Goal: Information Seeking & Learning: Compare options

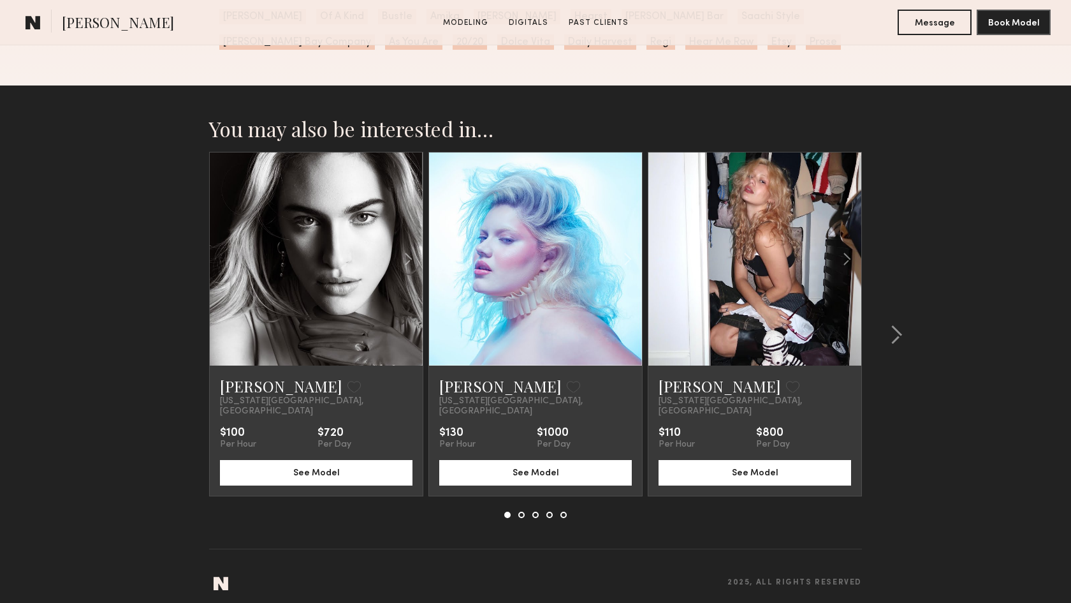
scroll to position [1892, 0]
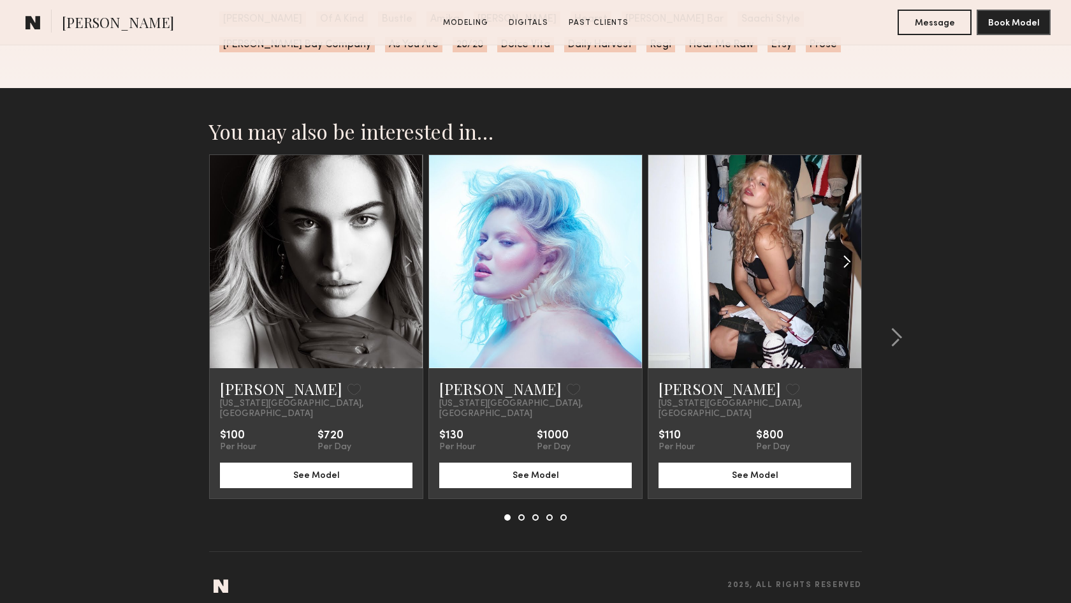
click at [848, 258] on common-icon at bounding box center [847, 261] width 18 height 24
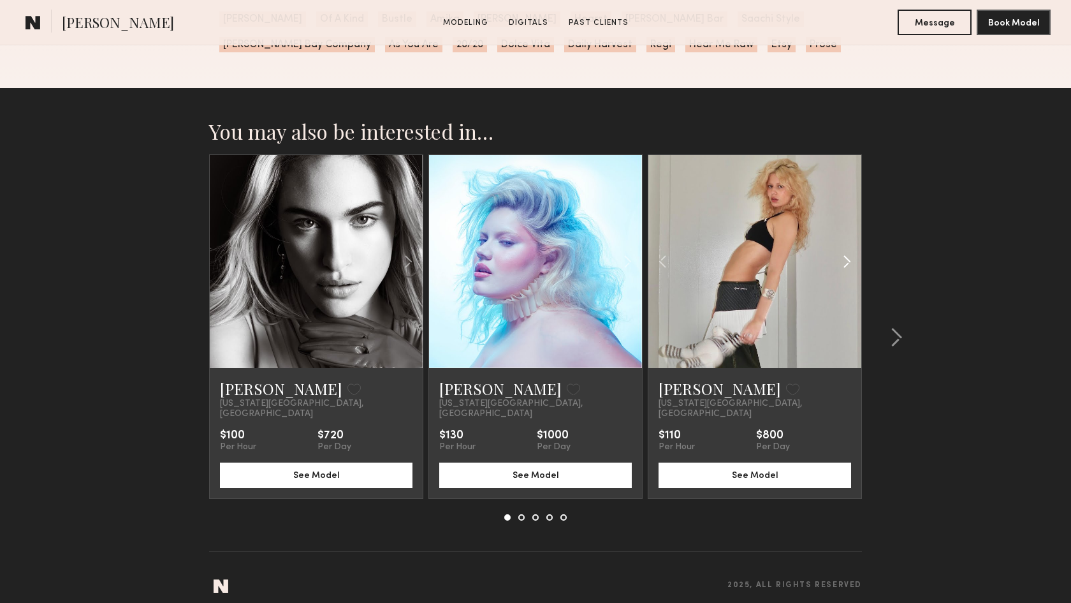
click at [848, 258] on common-icon at bounding box center [847, 261] width 18 height 24
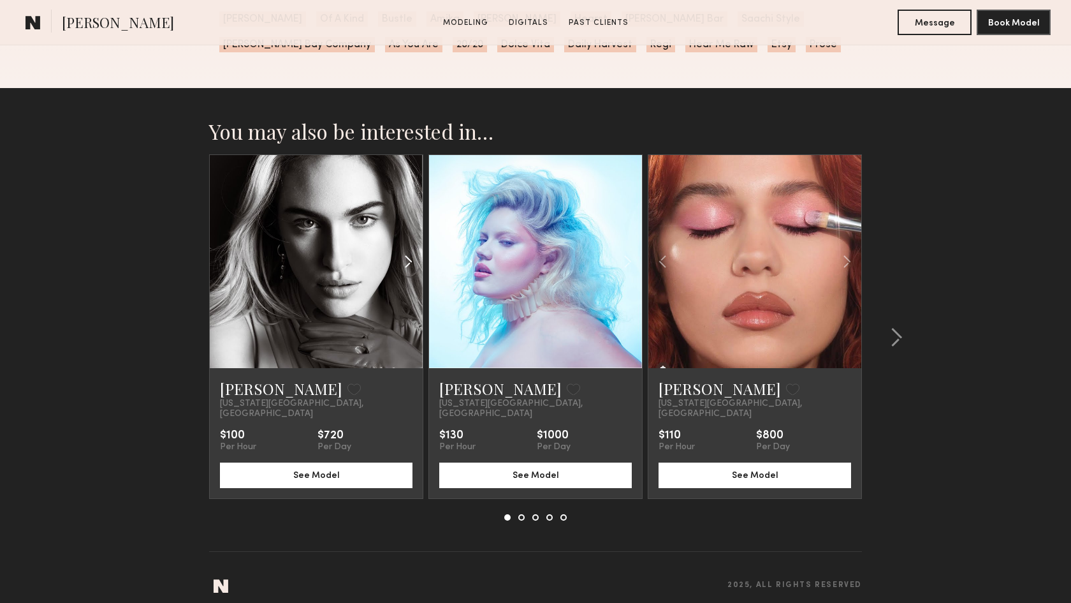
click at [412, 261] on common-icon at bounding box center [408, 261] width 18 height 24
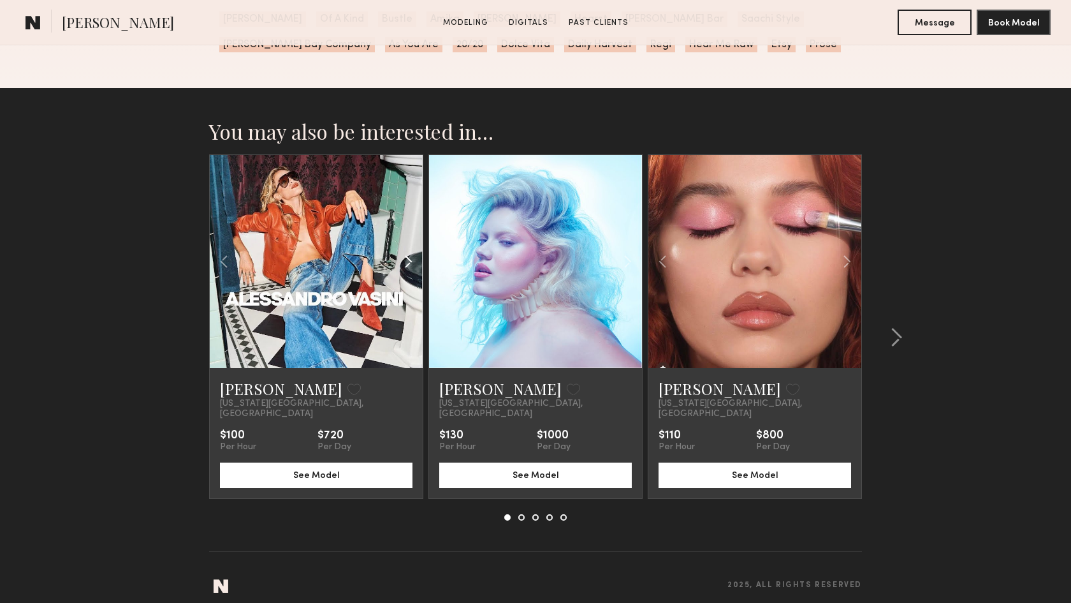
click at [412, 261] on common-icon at bounding box center [408, 261] width 18 height 24
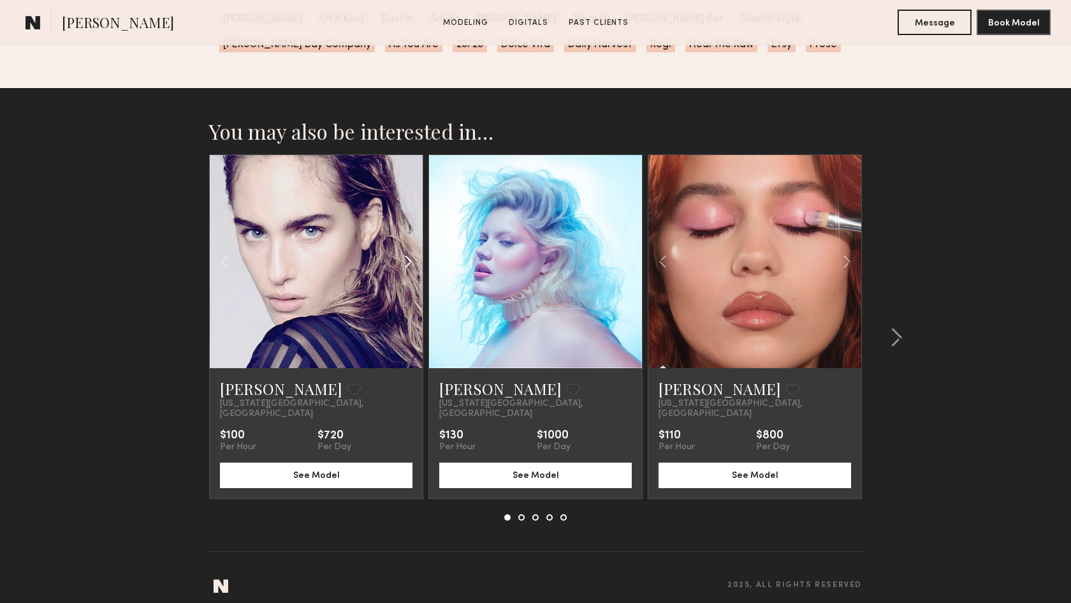
click at [412, 261] on common-icon at bounding box center [408, 261] width 18 height 24
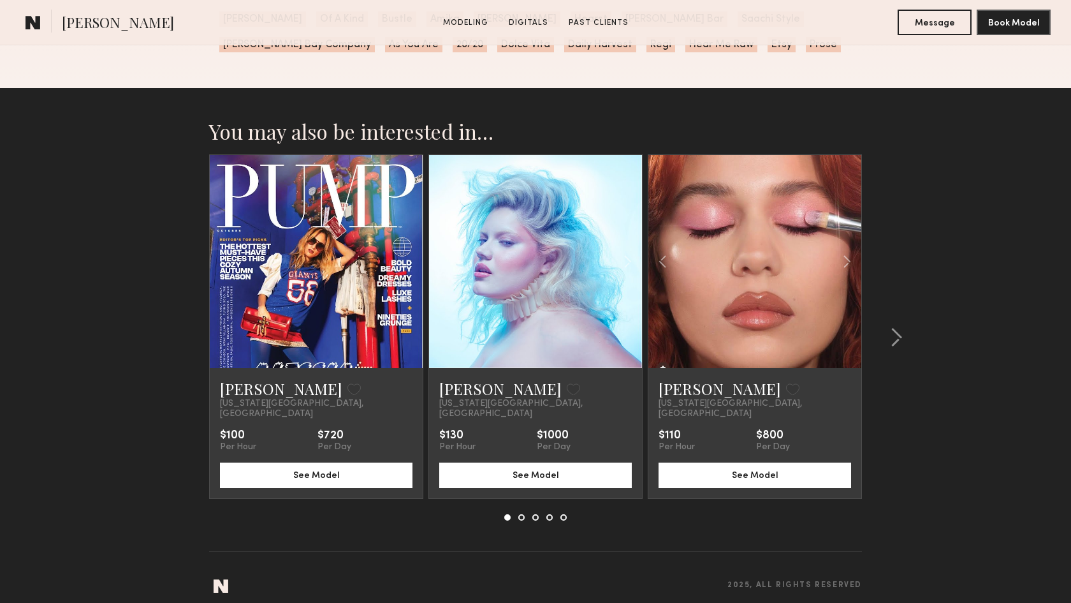
click at [412, 261] on div at bounding box center [316, 261] width 213 height 213
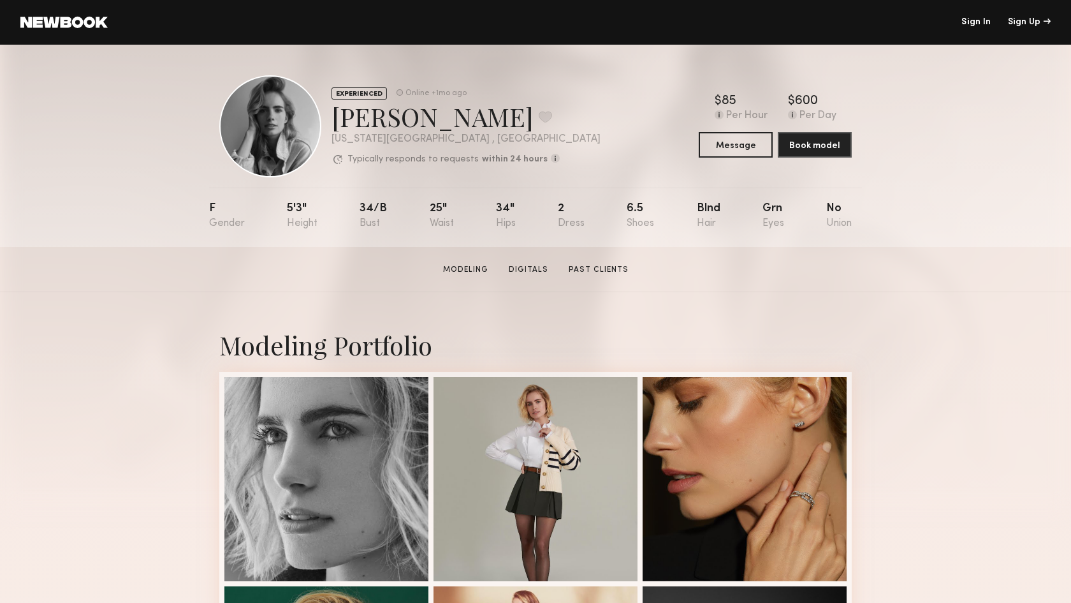
scroll to position [0, 0]
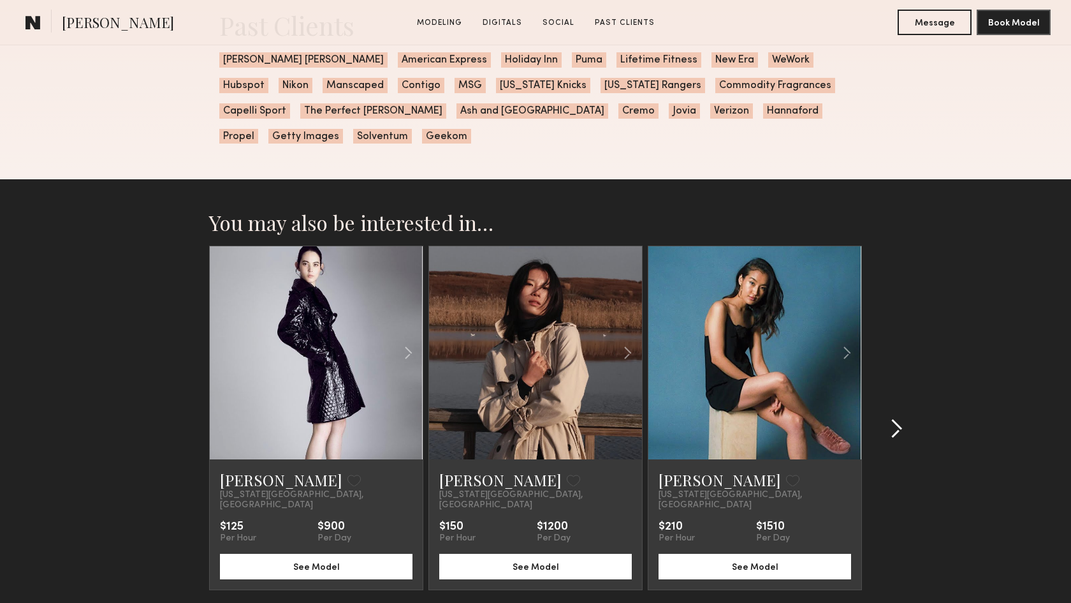
scroll to position [2394, 0]
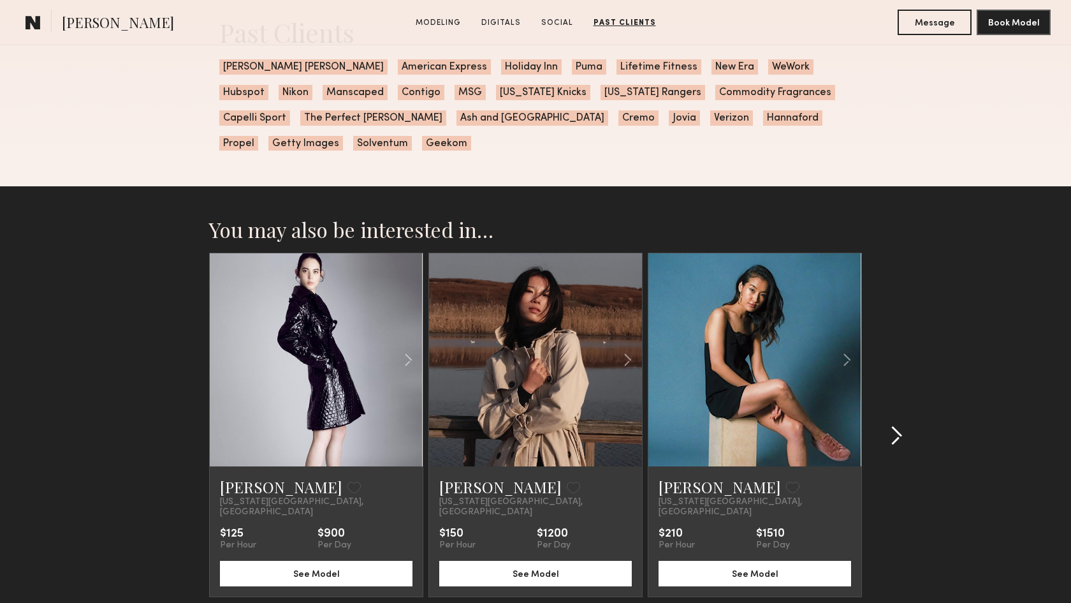
click at [899, 425] on common-icon at bounding box center [896, 435] width 13 height 20
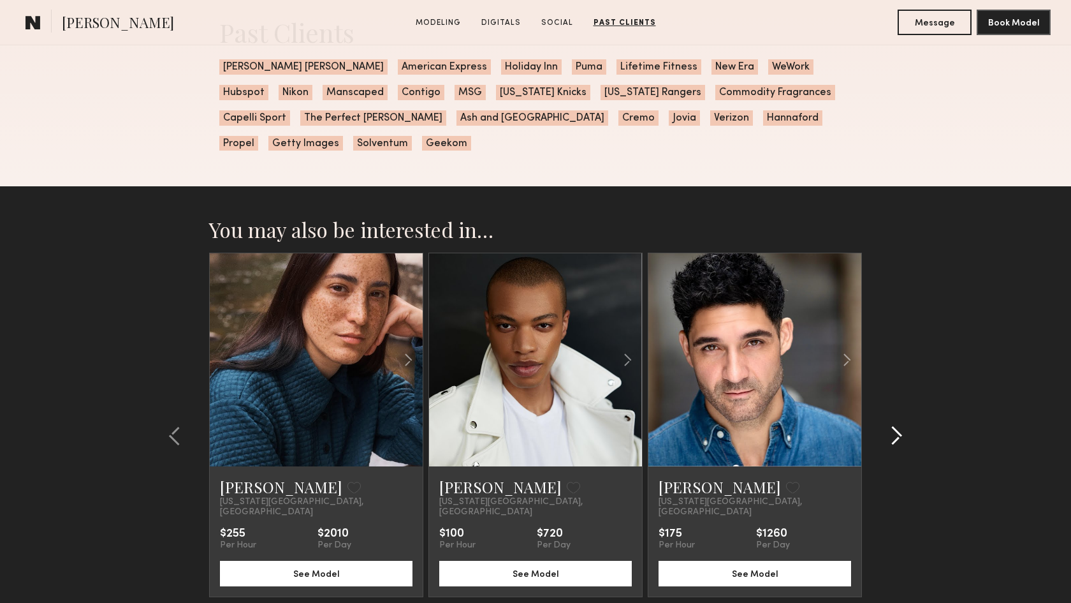
click at [899, 425] on common-icon at bounding box center [896, 435] width 13 height 20
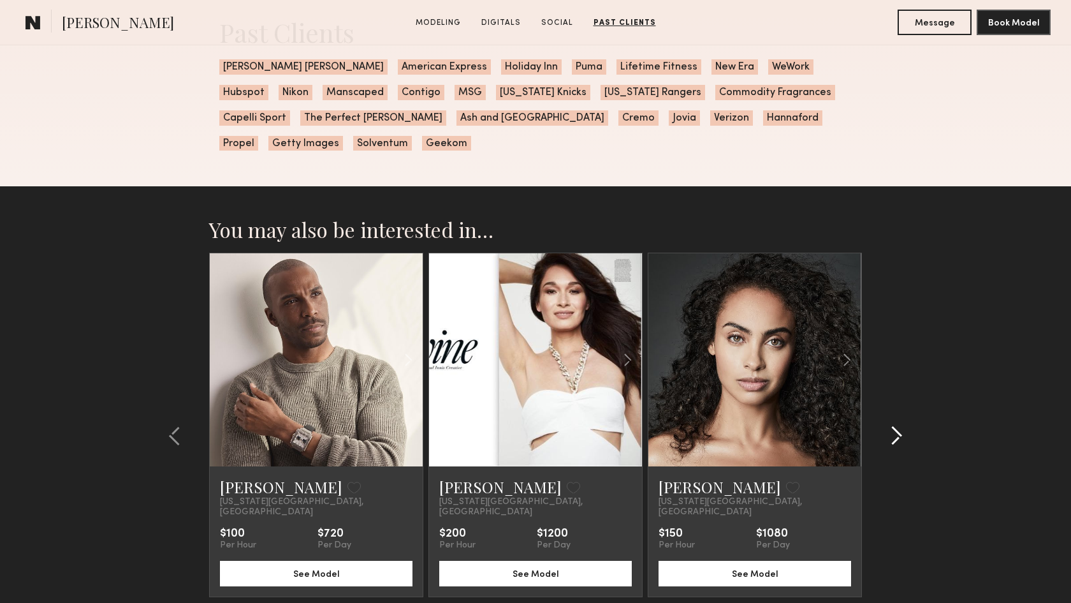
click at [899, 425] on common-icon at bounding box center [896, 435] width 13 height 20
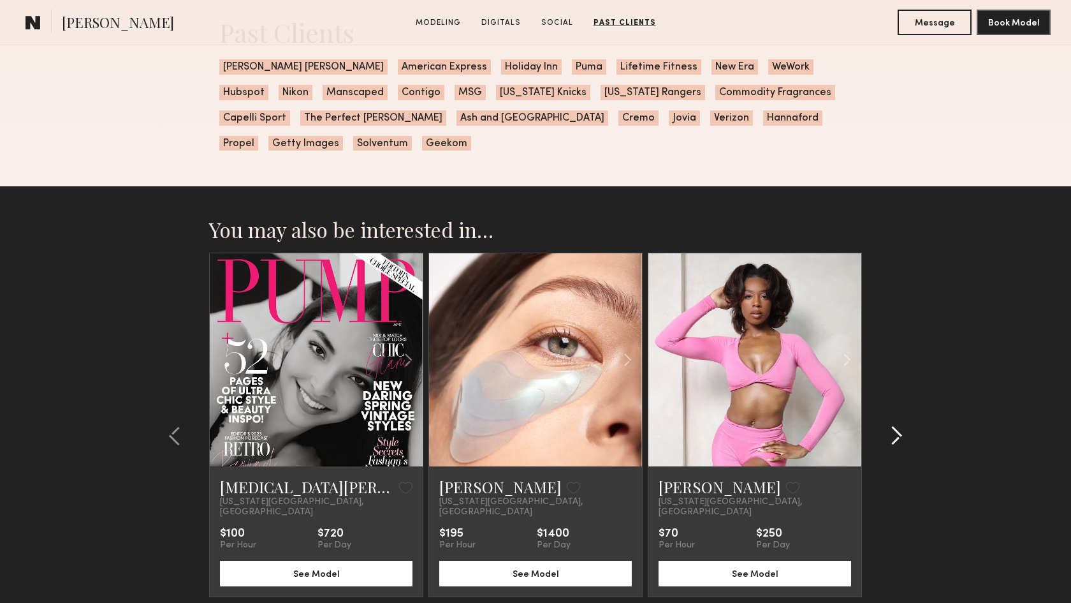
click at [899, 425] on common-icon at bounding box center [896, 435] width 13 height 20
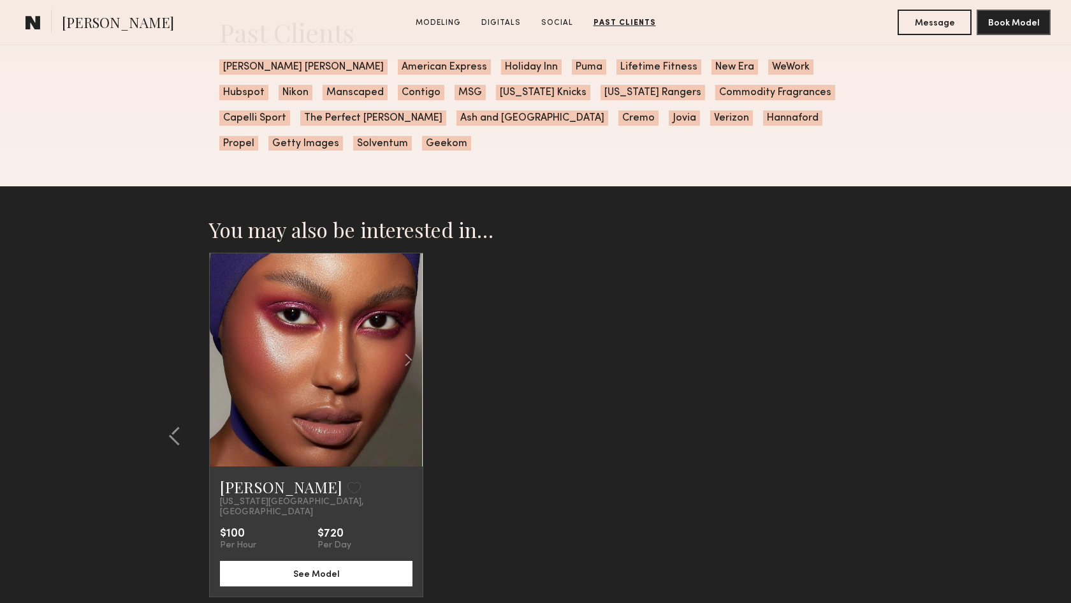
click at [899, 404] on section "You may also be interested in… Dominique B. Favorite New York City, NY $125 Per…" at bounding box center [535, 449] width 1071 height 526
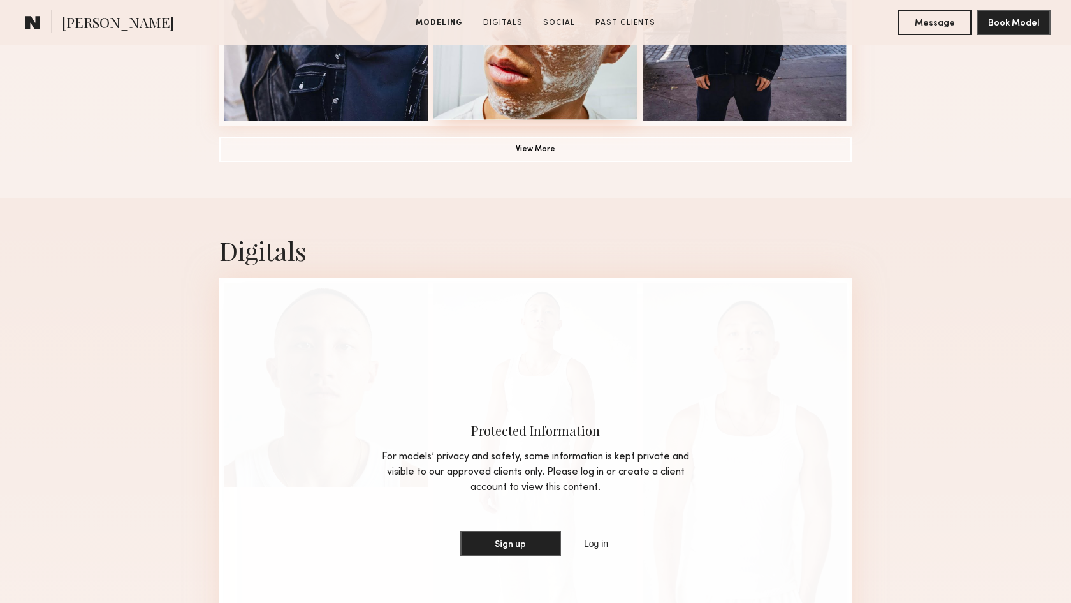
scroll to position [1128, 0]
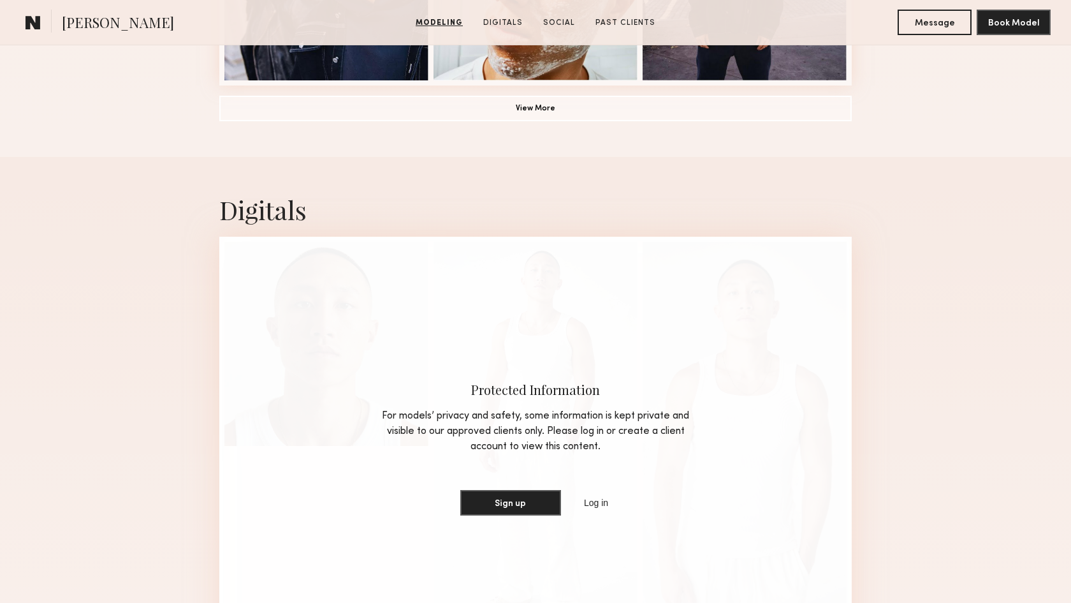
click at [538, 110] on button "View More" at bounding box center [535, 108] width 633 height 26
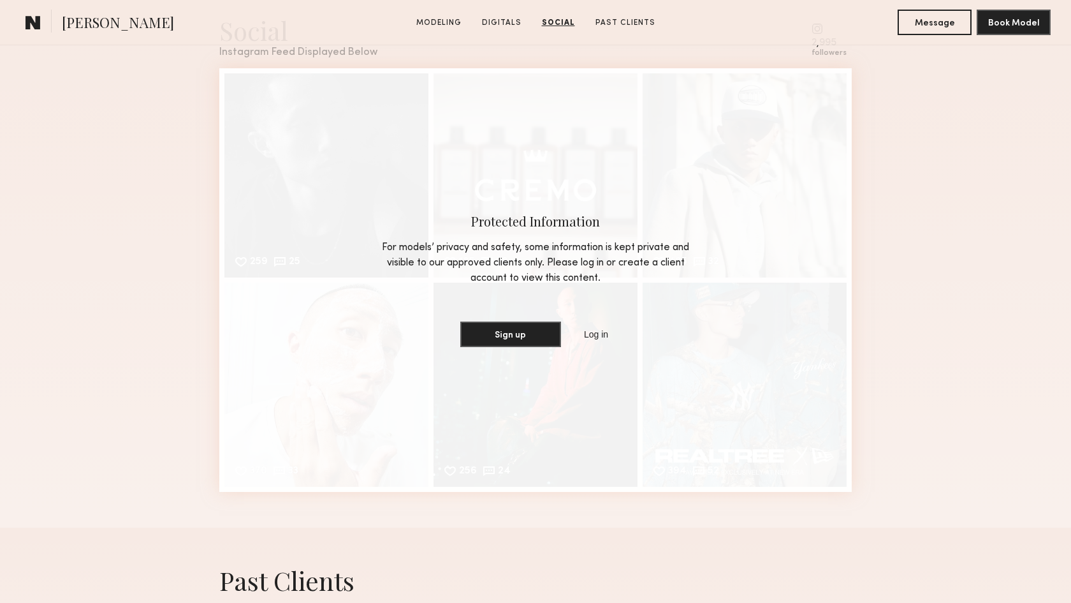
scroll to position [2636, 0]
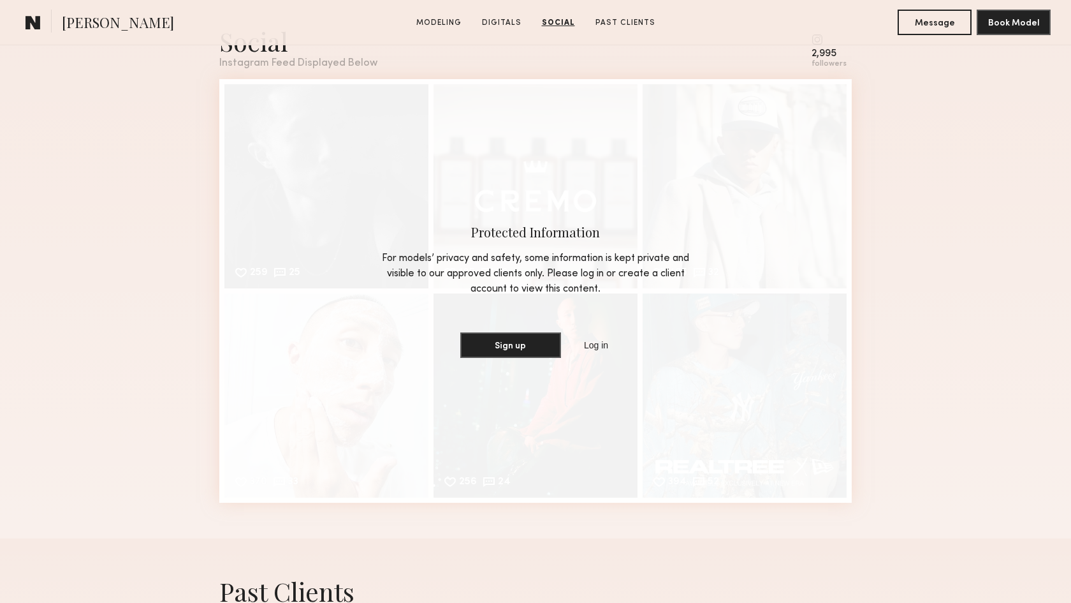
click at [753, 225] on div "Protected Information For models’ privacy and safety, some information is kept …" at bounding box center [535, 290] width 633 height 423
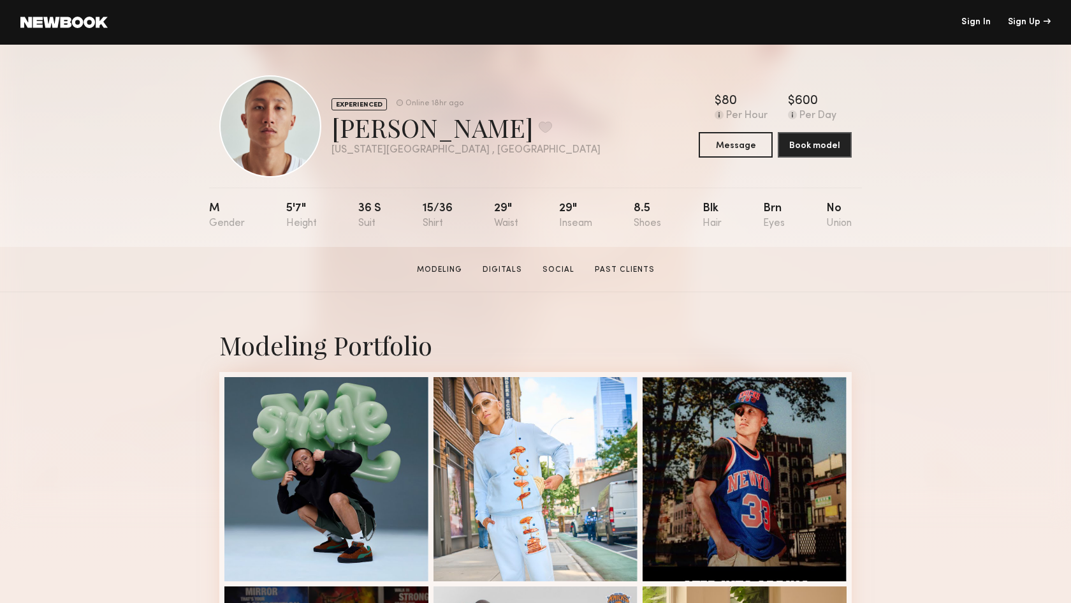
scroll to position [0, 0]
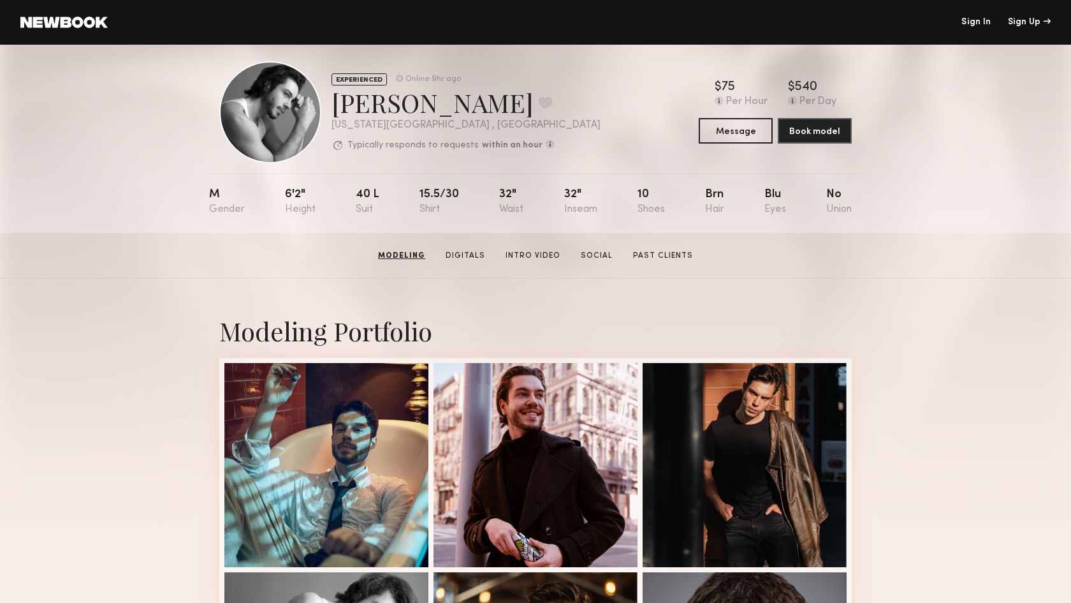
scroll to position [13, 0]
click at [403, 150] on div "Typically responds to requests within an hour How quickly the model responds to…" at bounding box center [466, 146] width 269 height 13
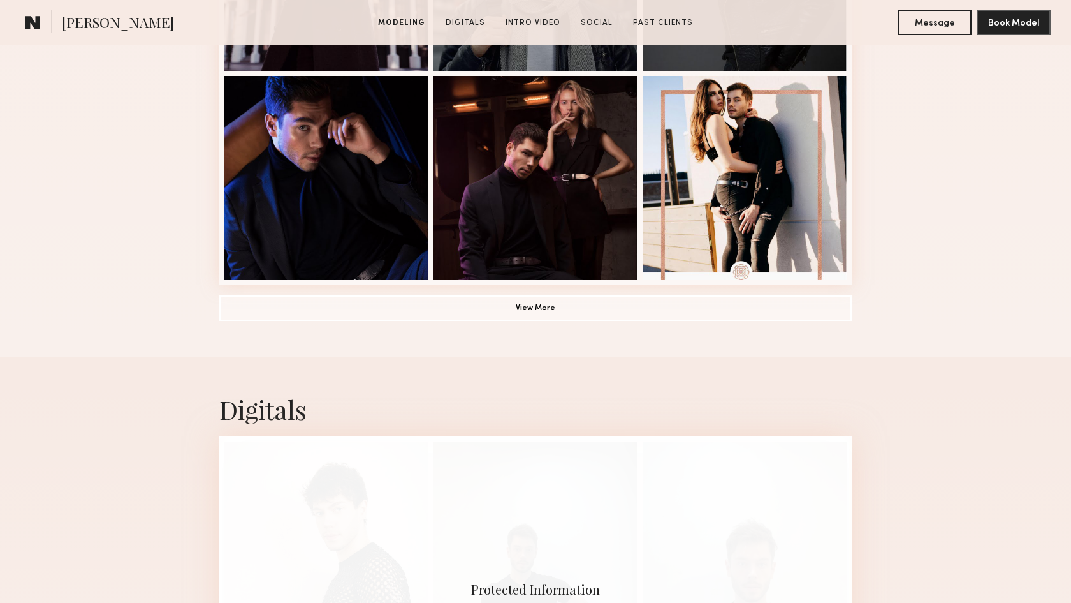
scroll to position [931, 0]
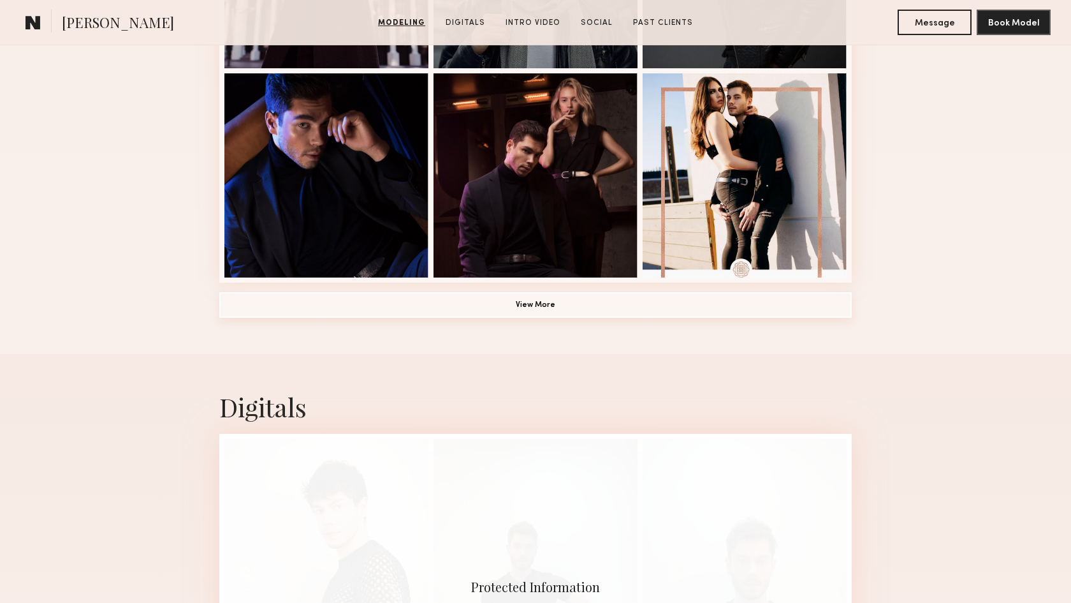
click at [549, 314] on button "View More" at bounding box center [535, 305] width 633 height 26
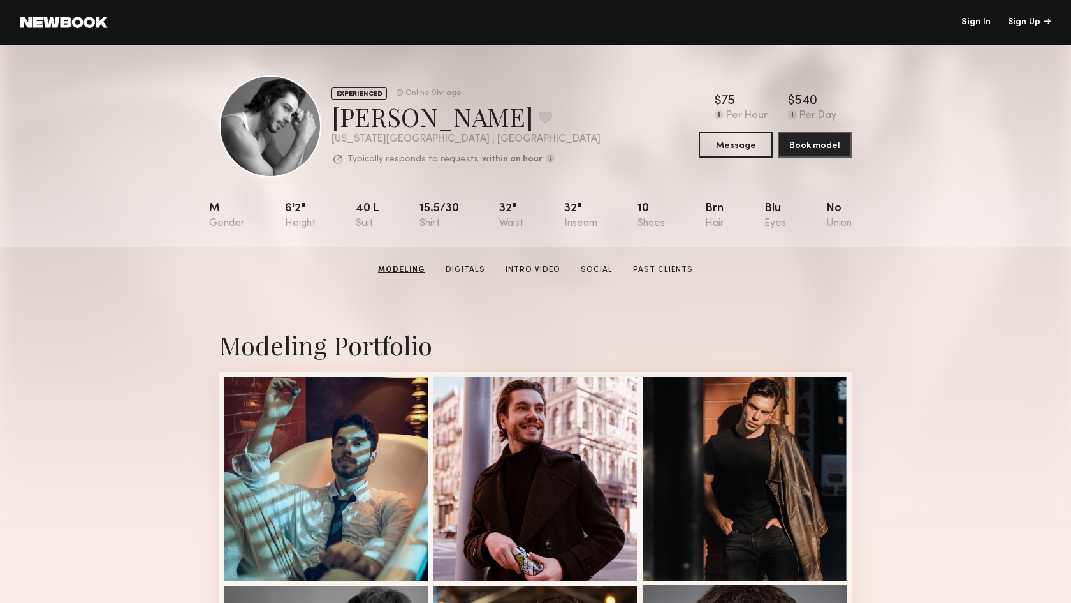
scroll to position [0, 0]
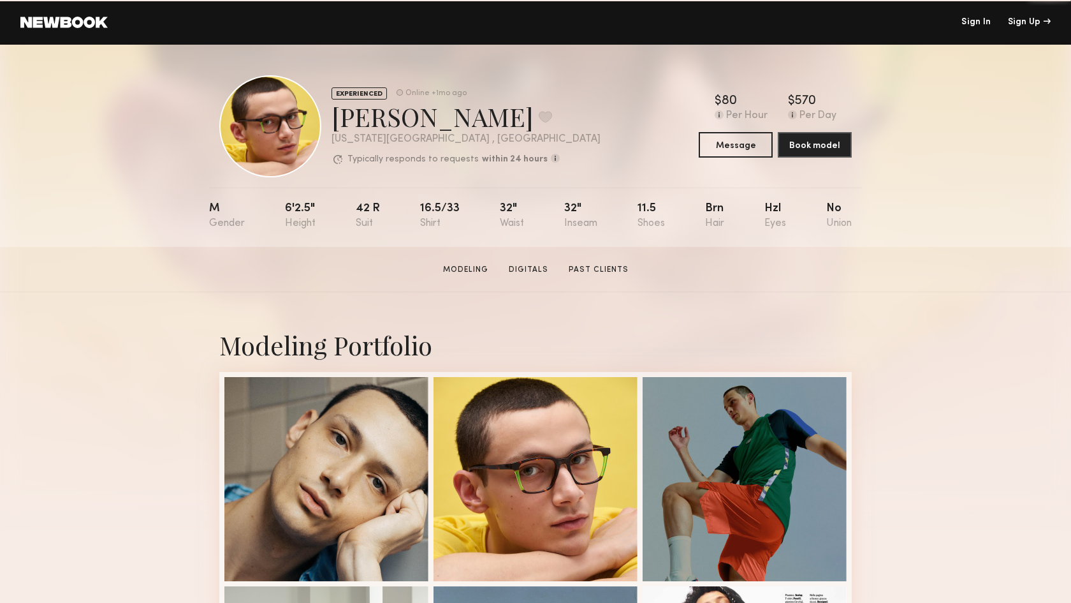
scroll to position [119, 0]
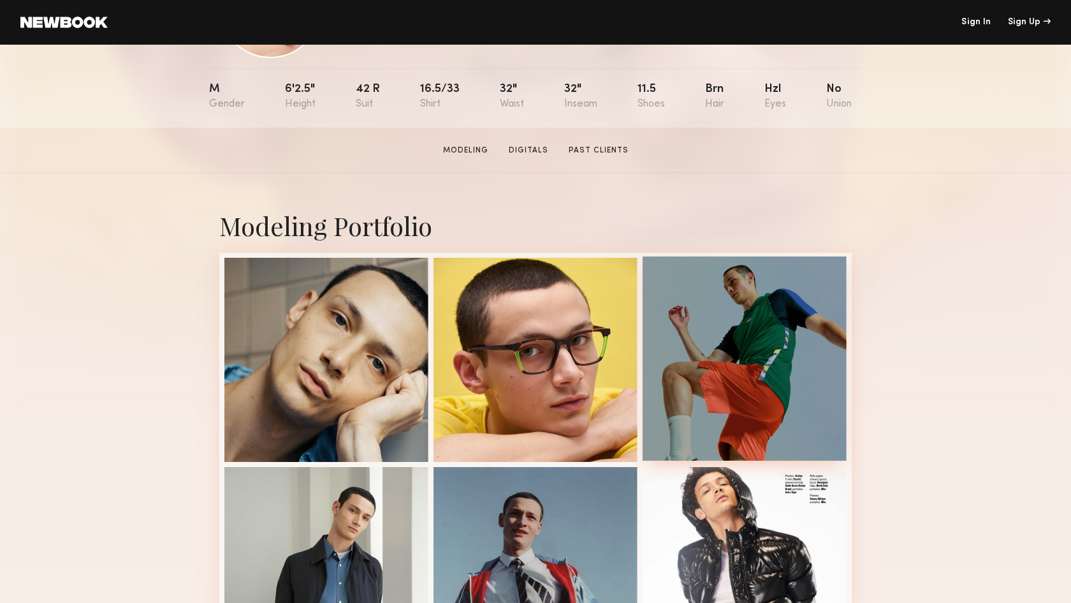
click at [818, 309] on div at bounding box center [745, 358] width 204 height 204
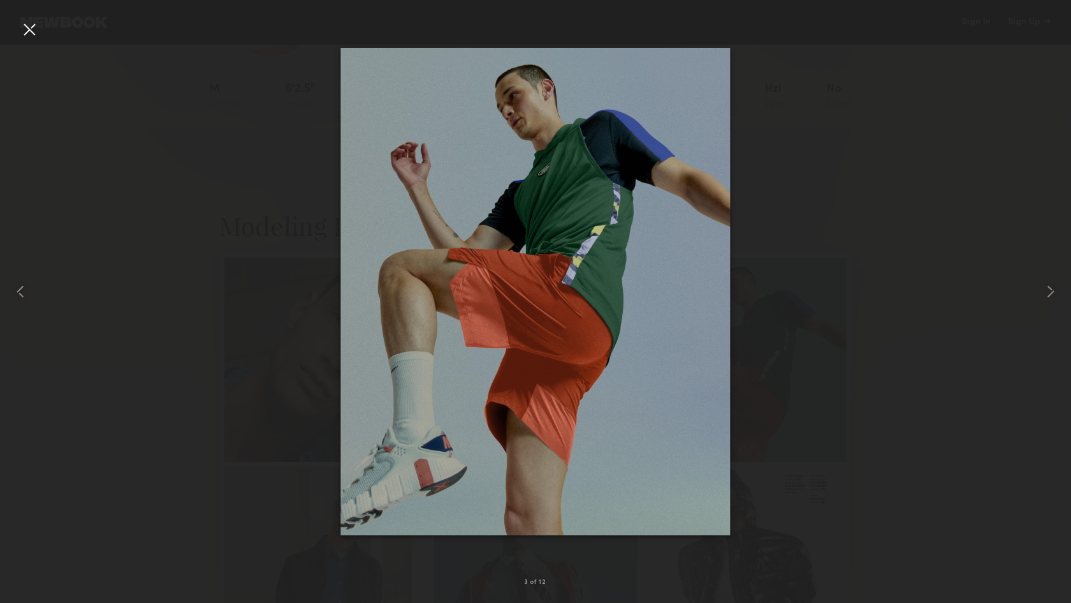
click at [912, 261] on div at bounding box center [535, 290] width 1071 height 541
click at [35, 40] on div at bounding box center [21, 290] width 43 height 541
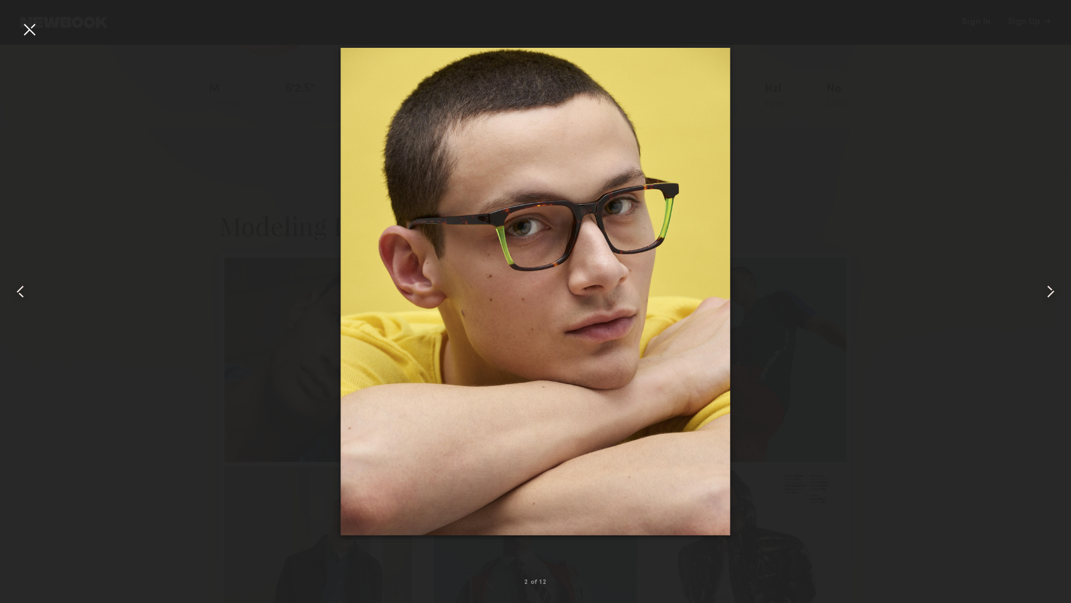
click at [31, 31] on div at bounding box center [29, 29] width 20 height 20
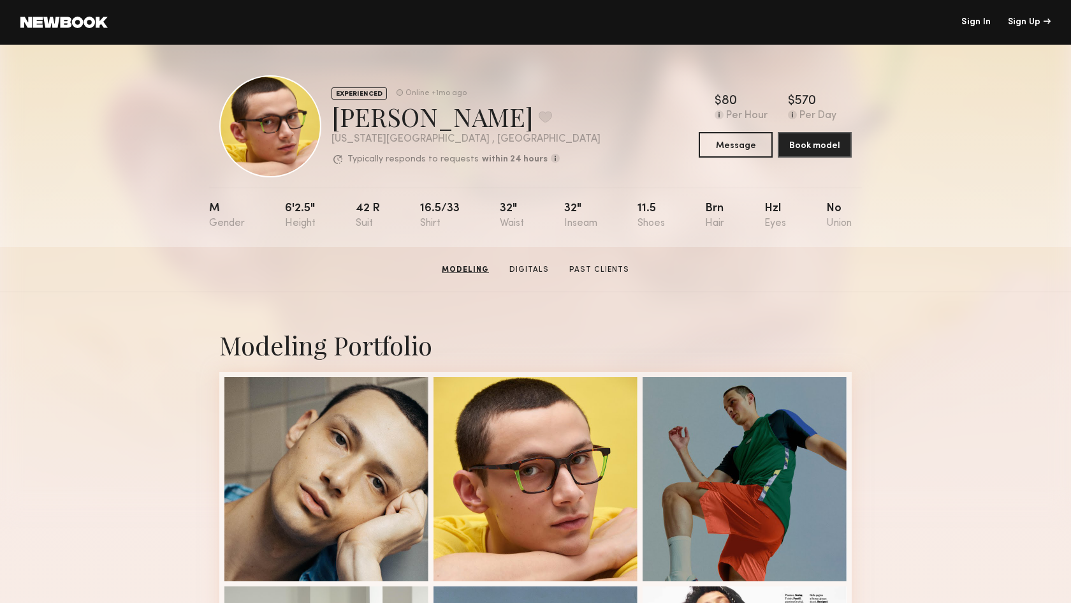
scroll to position [0, 0]
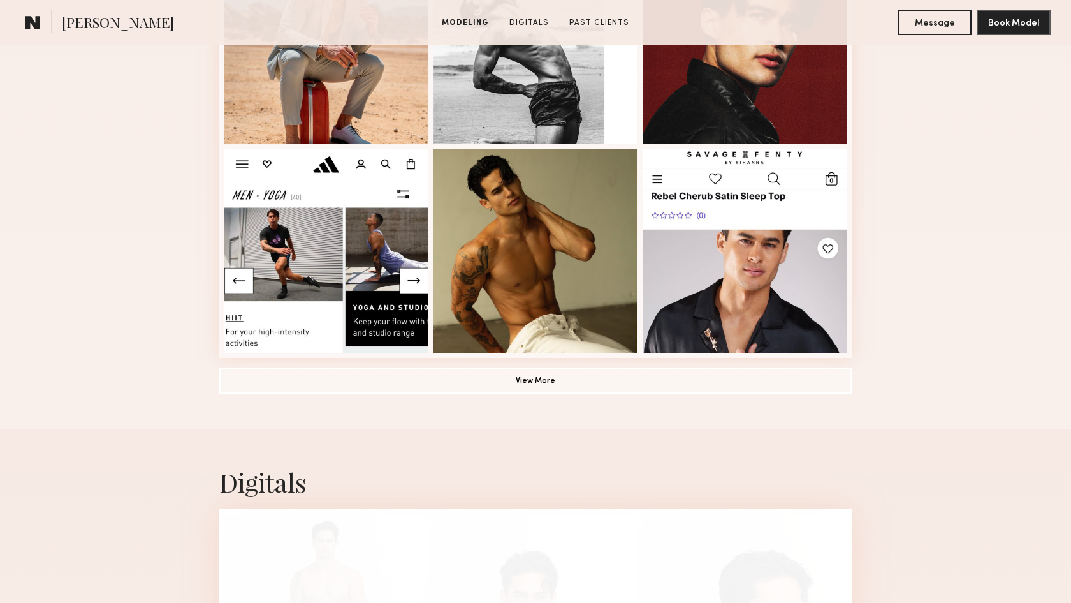
scroll to position [899, 0]
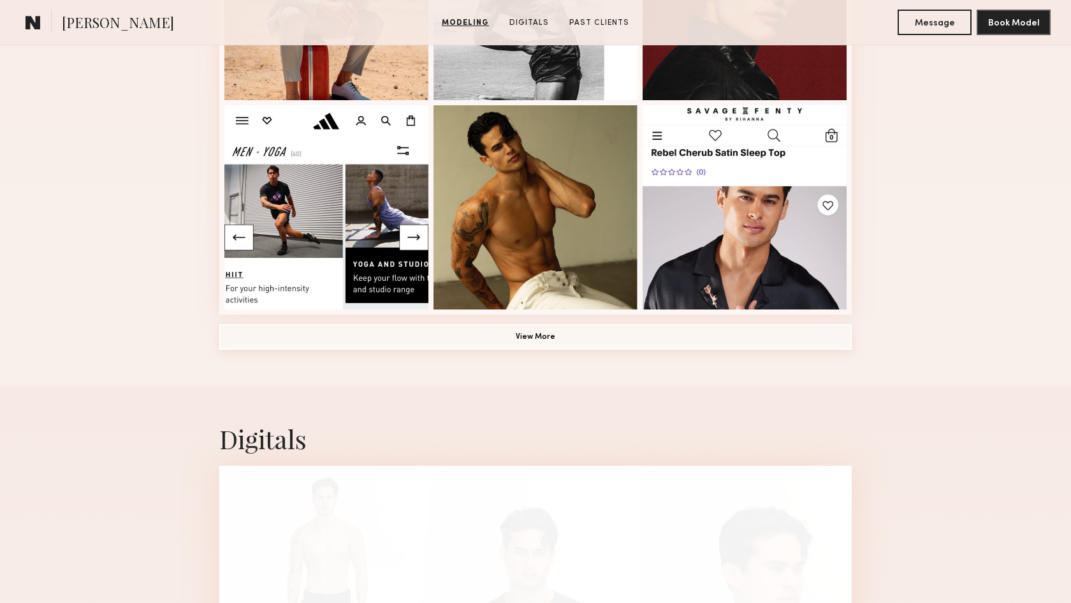
click at [827, 345] on button "View More" at bounding box center [535, 337] width 633 height 26
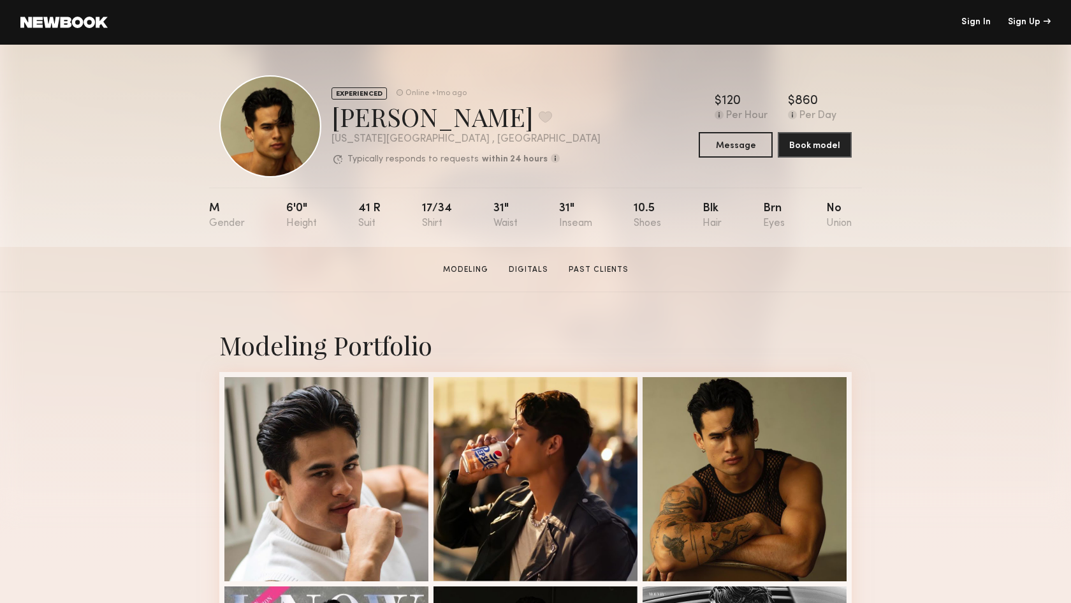
scroll to position [0, 0]
click at [843, 0] on header "Sign In Sign Up" at bounding box center [535, 22] width 1071 height 45
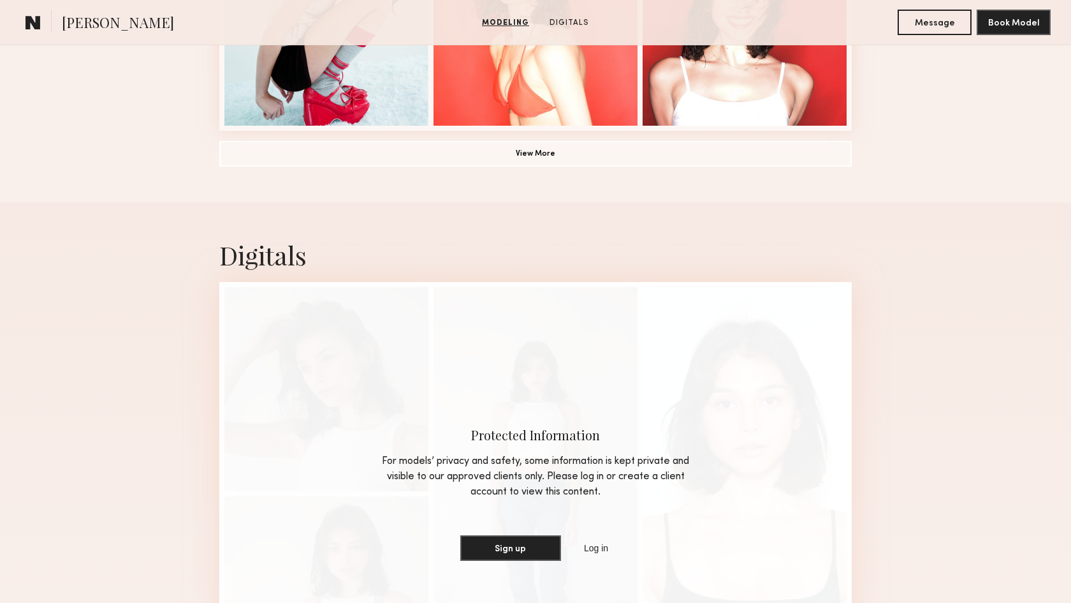
scroll to position [1087, 0]
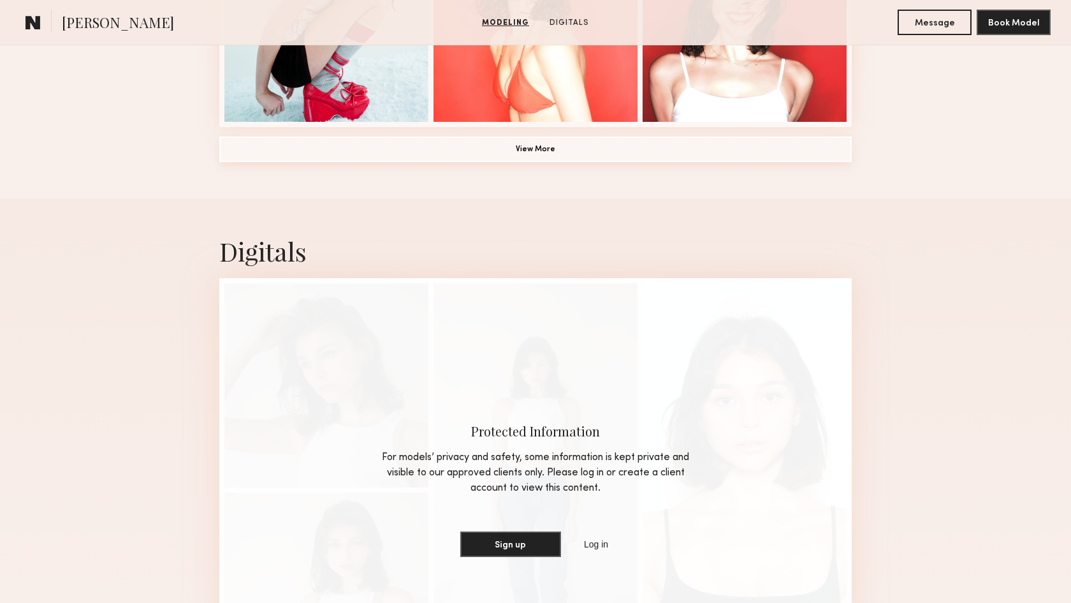
click at [576, 150] on button "View More" at bounding box center [535, 149] width 633 height 26
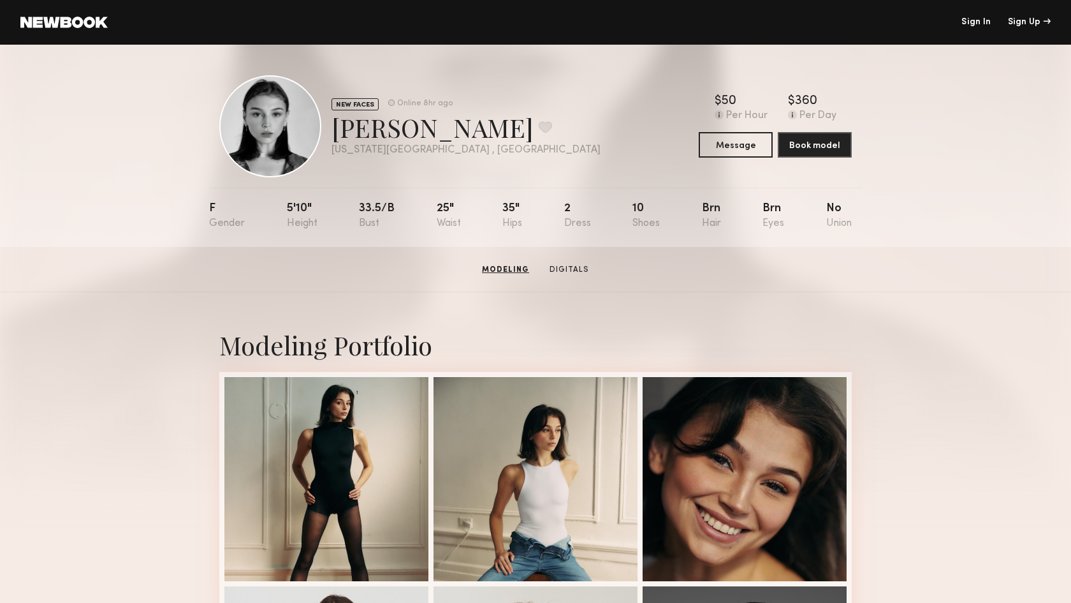
scroll to position [0, 0]
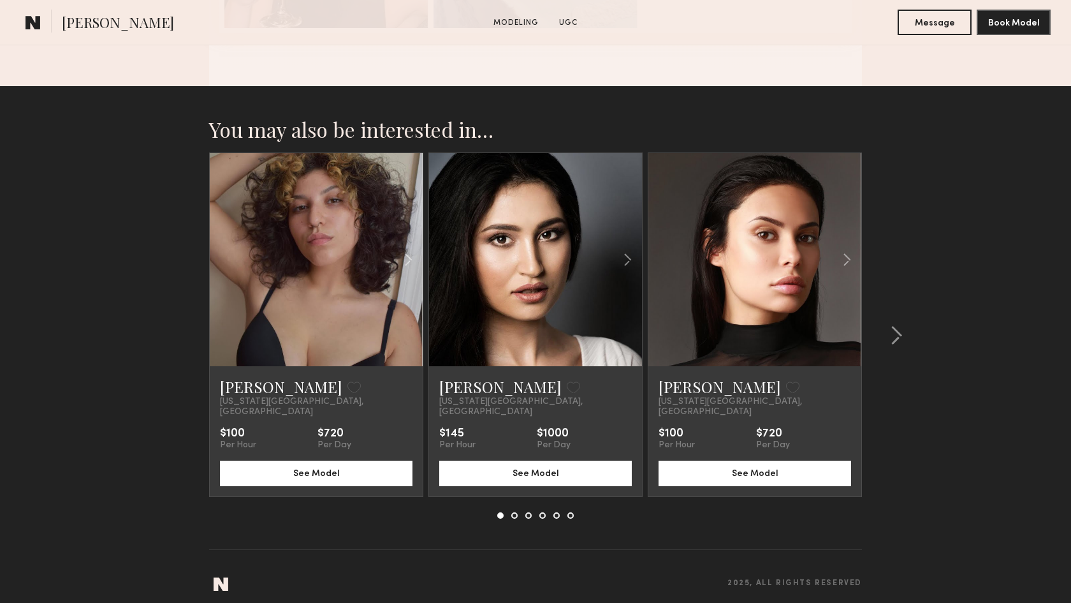
scroll to position [1948, 0]
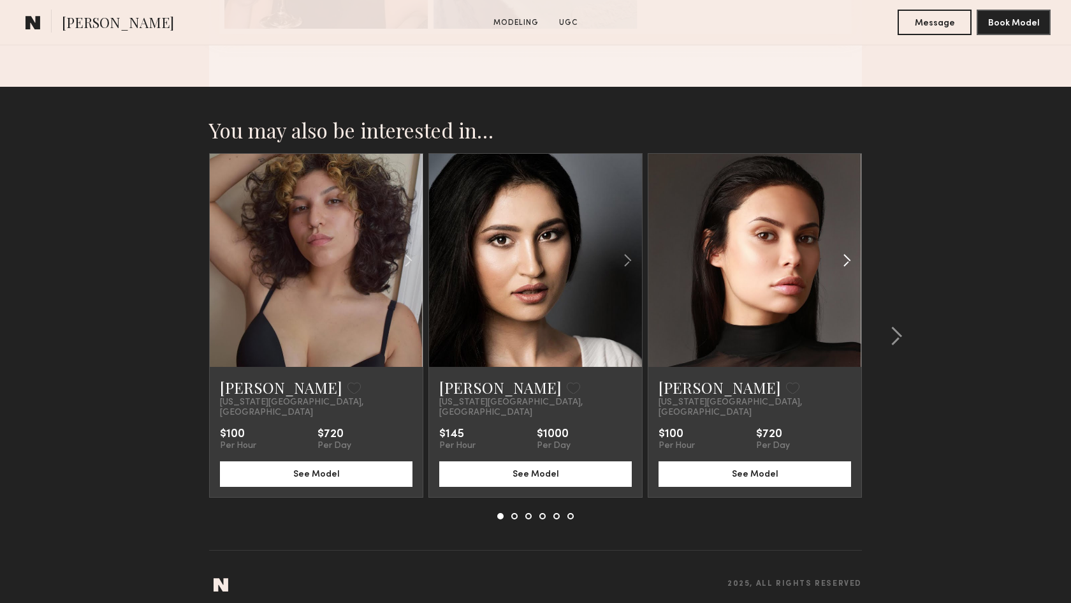
click at [849, 260] on common-icon at bounding box center [847, 260] width 18 height 24
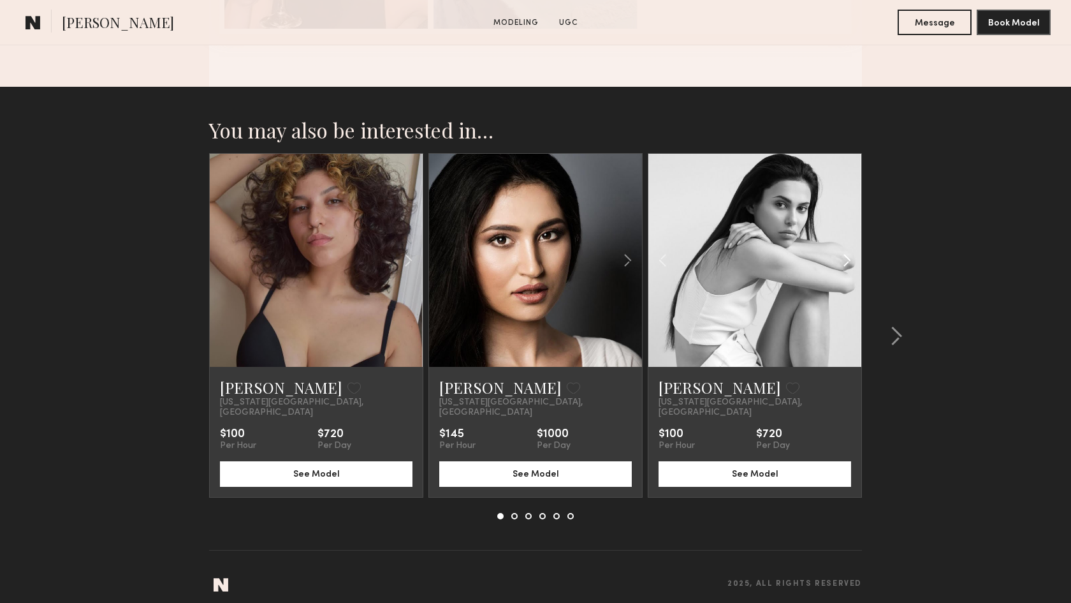
click at [849, 260] on common-icon at bounding box center [847, 260] width 18 height 24
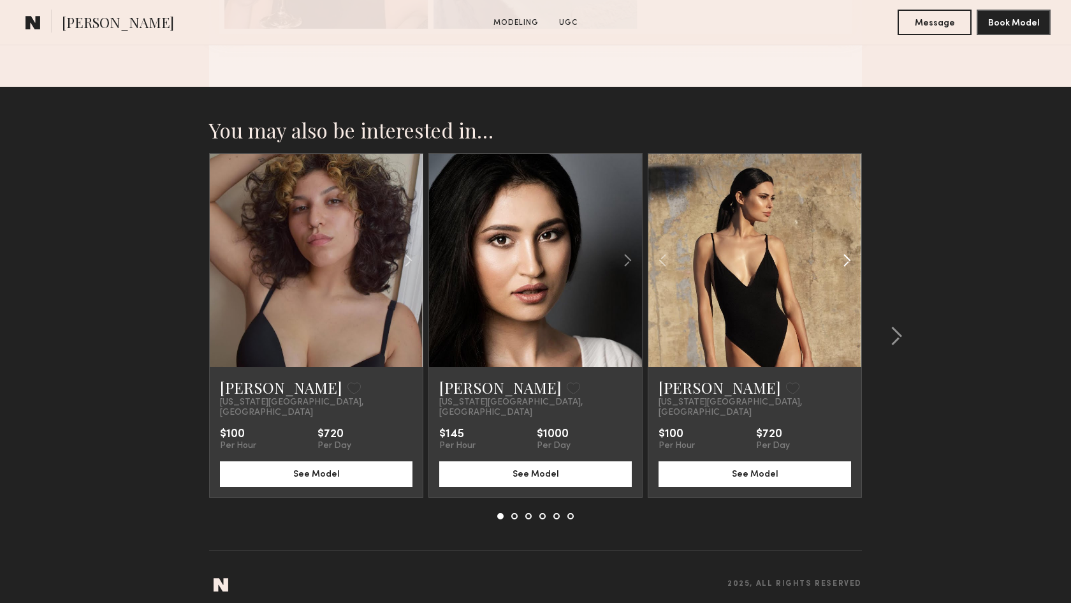
click at [849, 260] on common-icon at bounding box center [847, 260] width 18 height 24
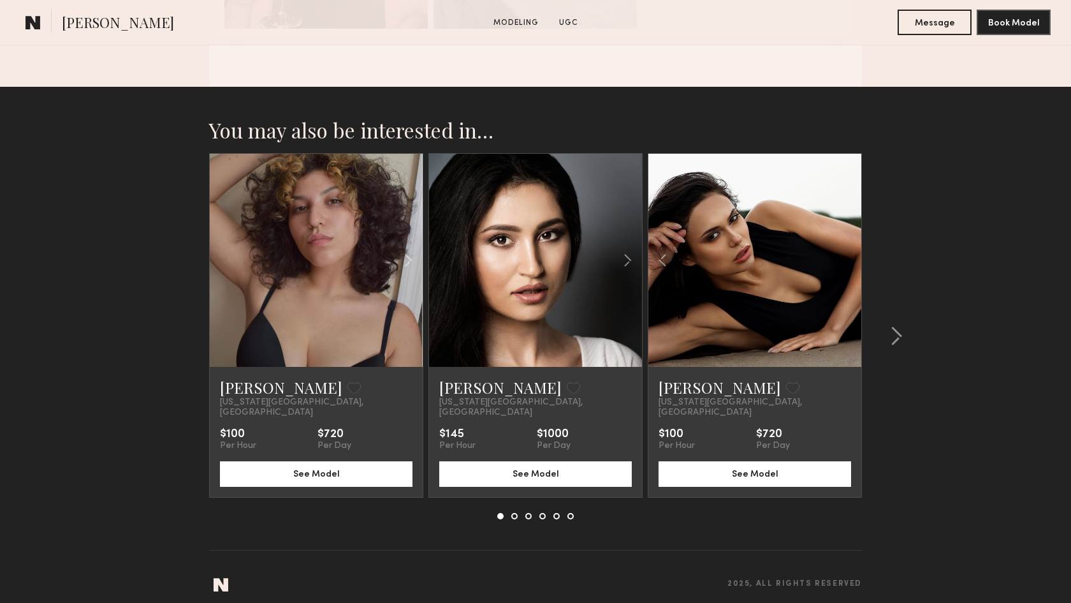
click at [849, 260] on div at bounding box center [755, 260] width 213 height 213
click at [897, 332] on common-icon at bounding box center [896, 336] width 13 height 20
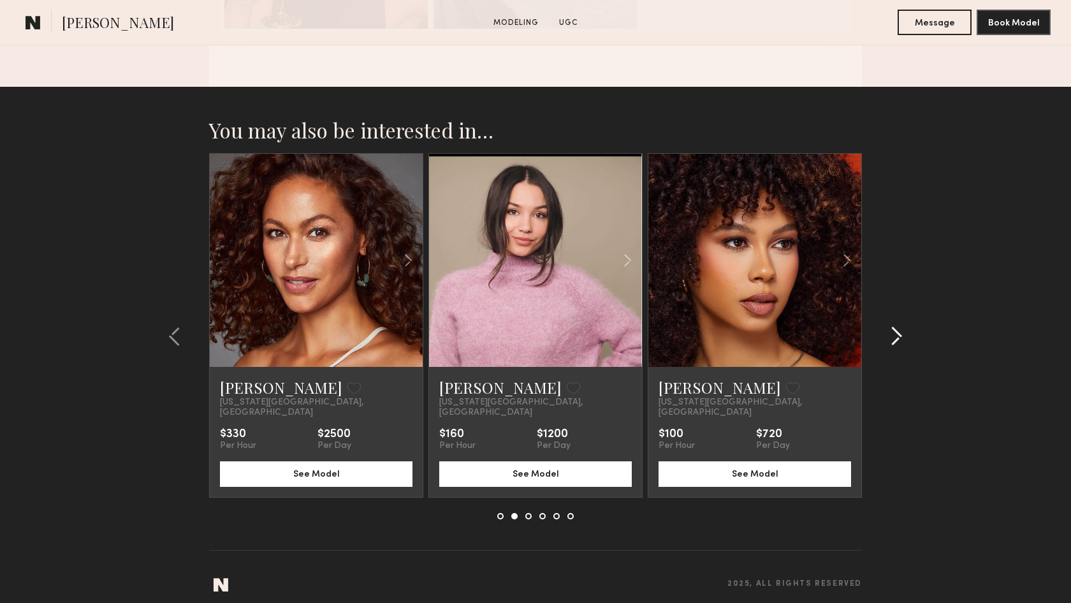
click at [897, 332] on common-icon at bounding box center [896, 336] width 13 height 20
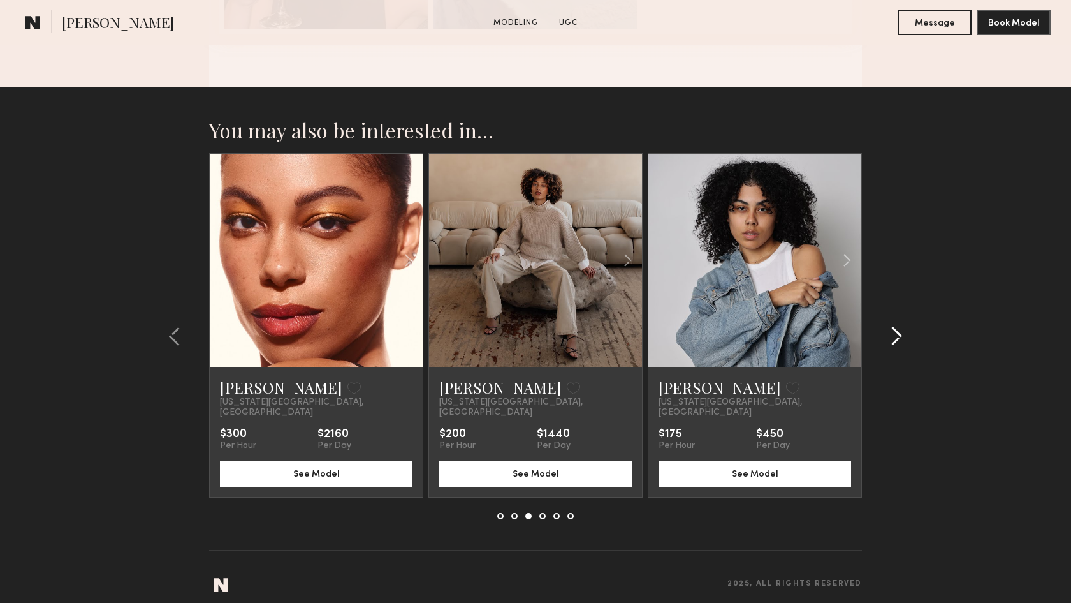
click at [897, 332] on common-icon at bounding box center [896, 336] width 13 height 20
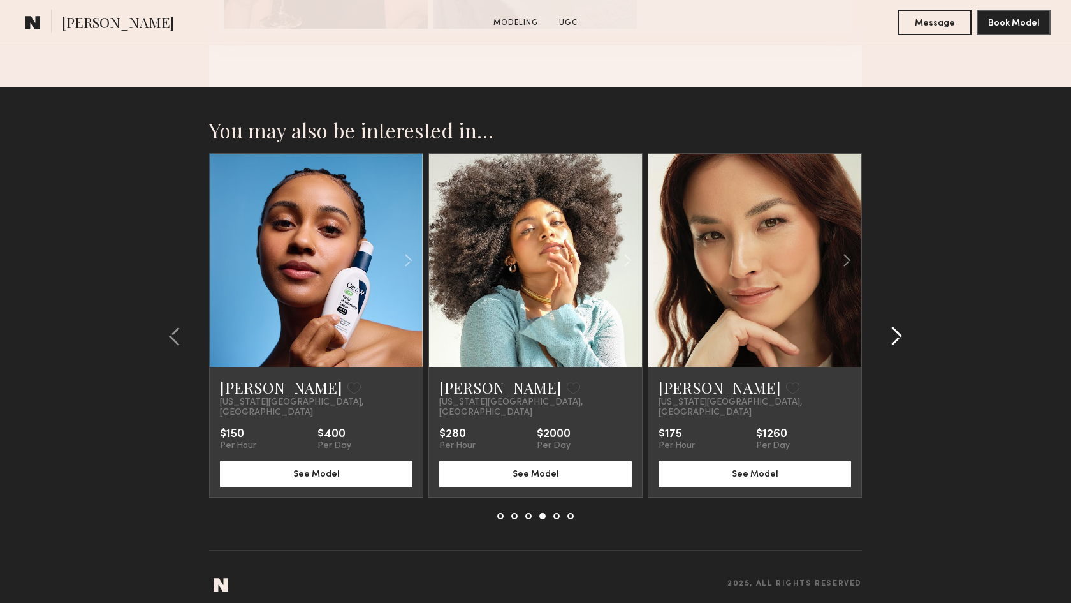
click at [897, 332] on common-icon at bounding box center [896, 336] width 13 height 20
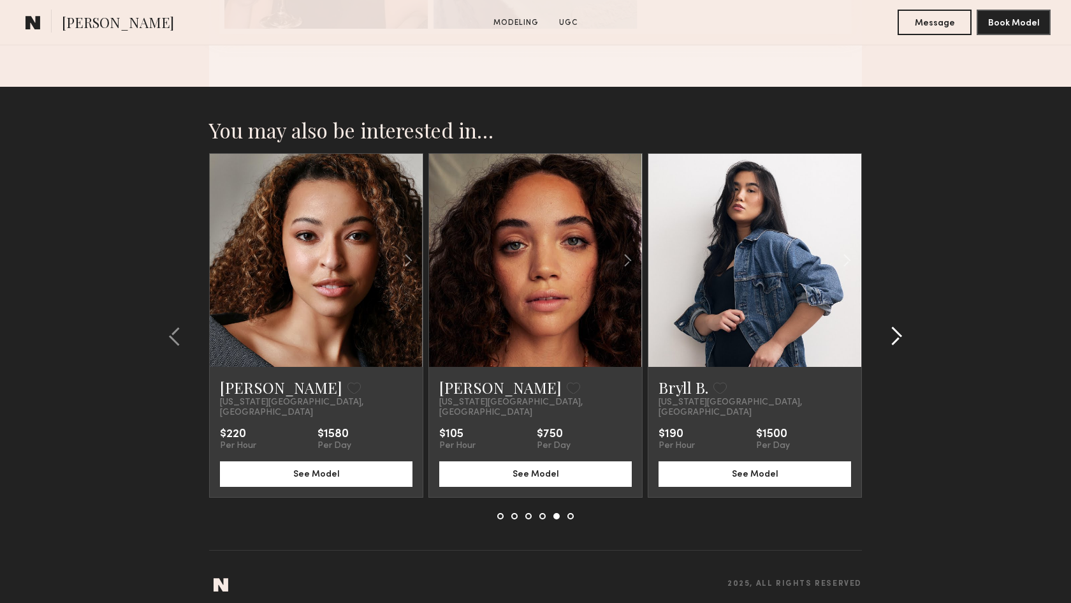
click at [897, 332] on common-icon at bounding box center [896, 336] width 13 height 20
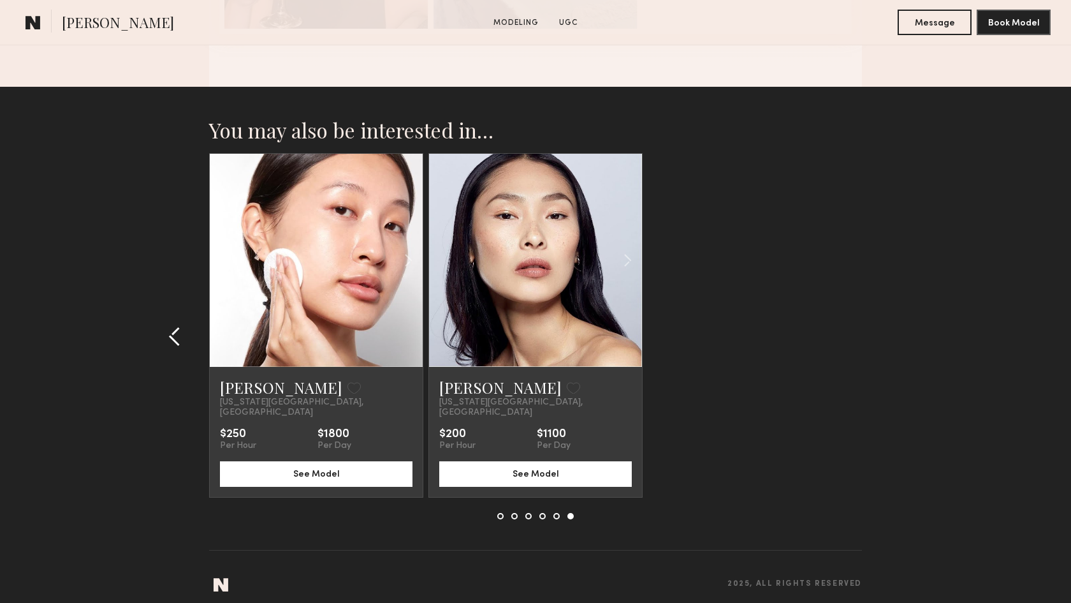
click at [175, 331] on common-icon at bounding box center [174, 336] width 13 height 20
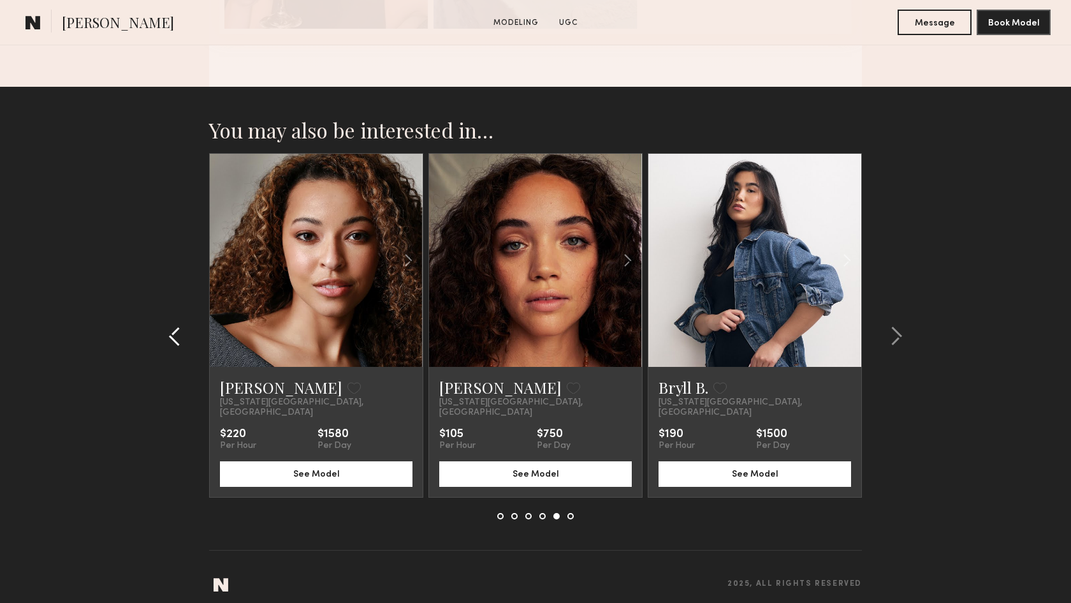
click at [175, 331] on common-icon at bounding box center [174, 336] width 13 height 20
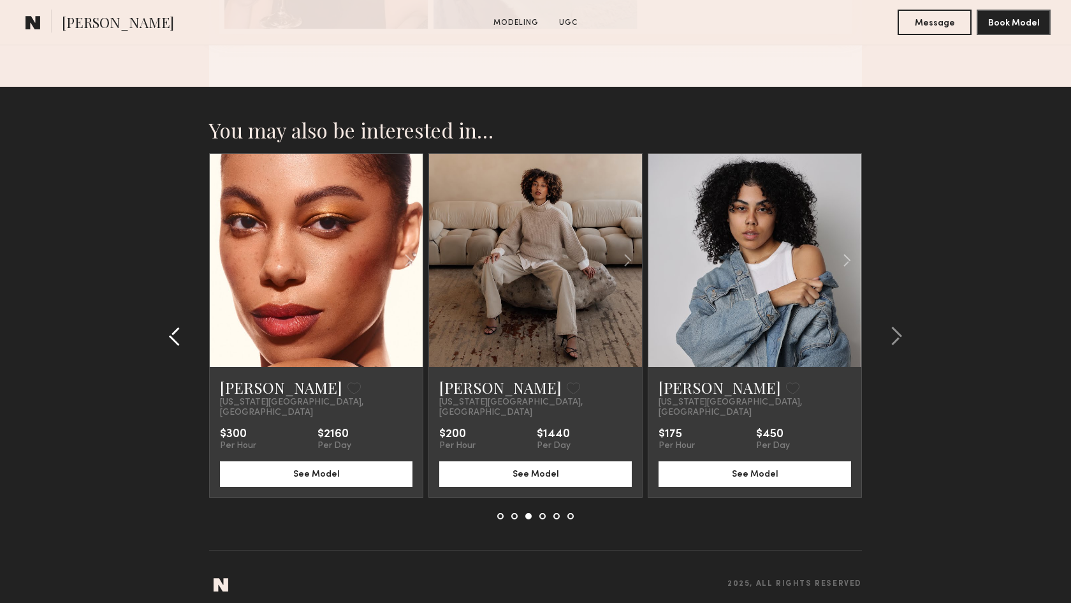
click at [175, 331] on common-icon at bounding box center [174, 336] width 13 height 20
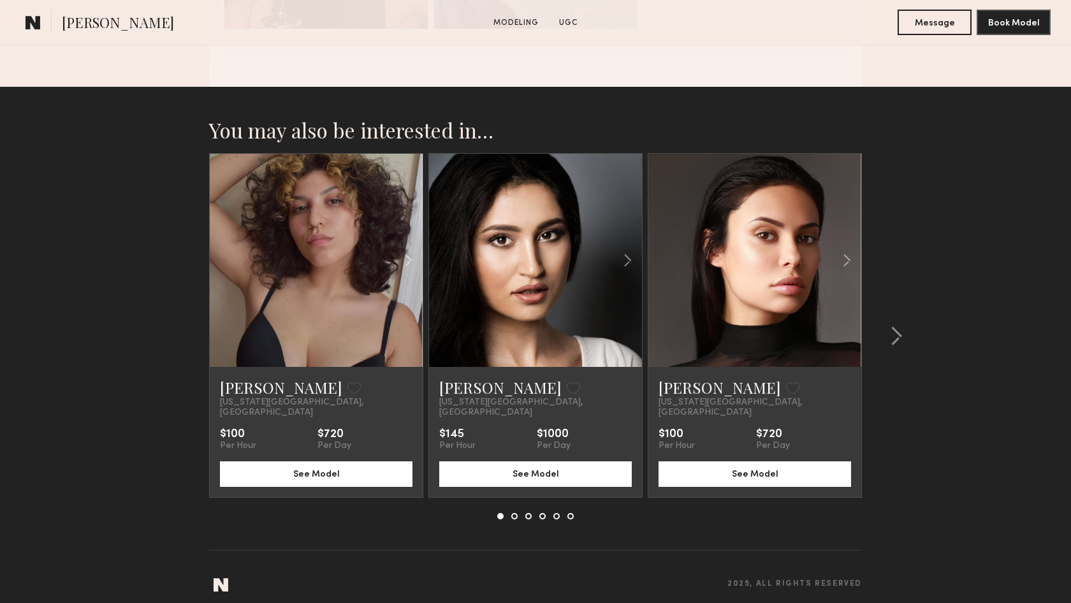
click at [175, 331] on section "You may also be interested in… Melissa A. Favorite New York City, NY $100 Per H…" at bounding box center [535, 350] width 1071 height 526
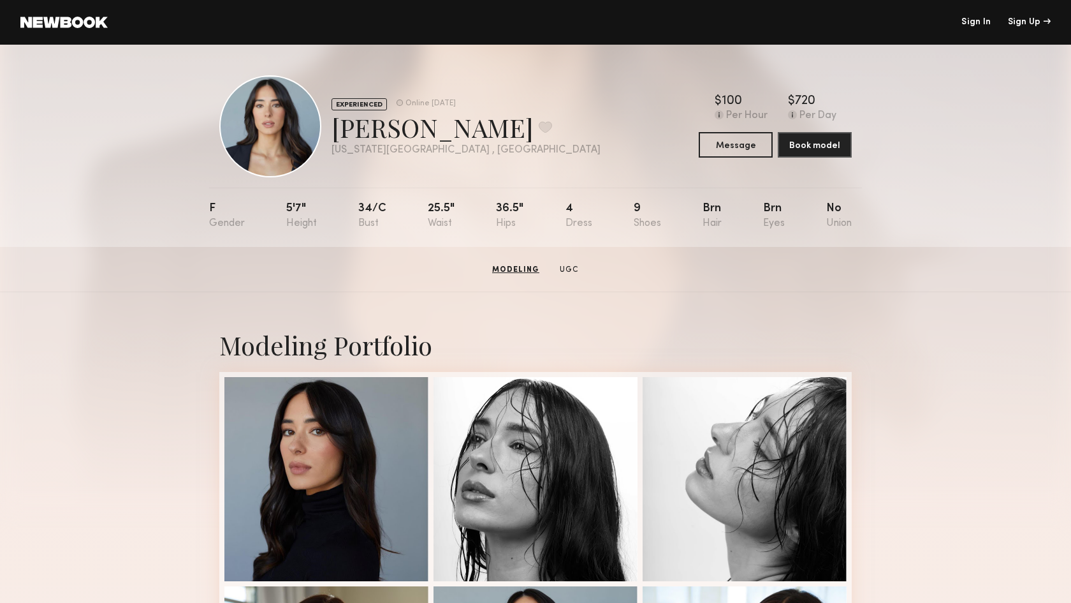
scroll to position [0, 0]
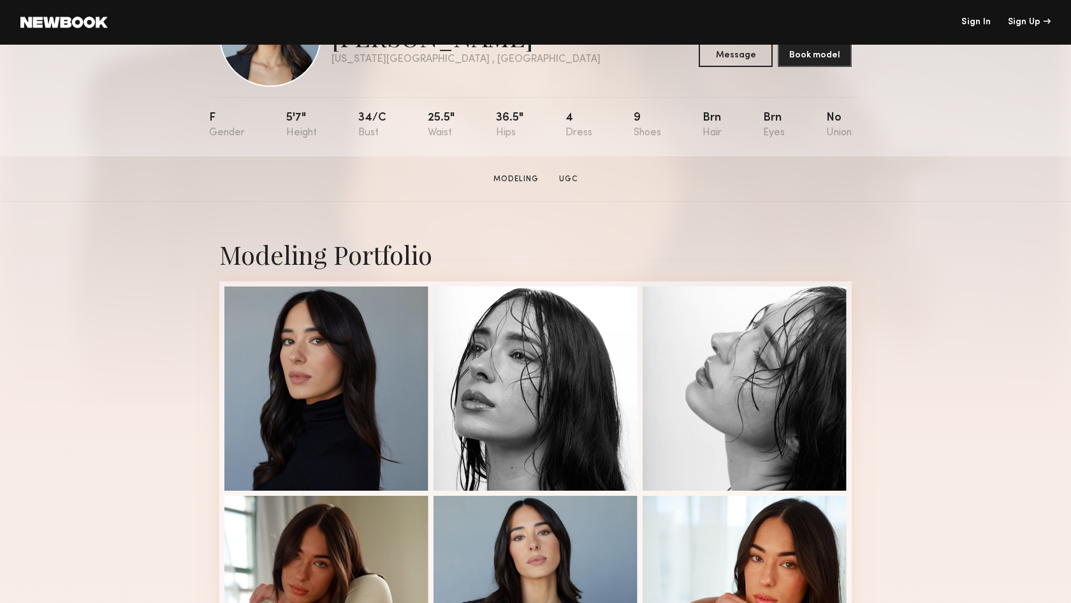
click at [724, 1] on header "Sign In Sign Up" at bounding box center [535, 22] width 1071 height 45
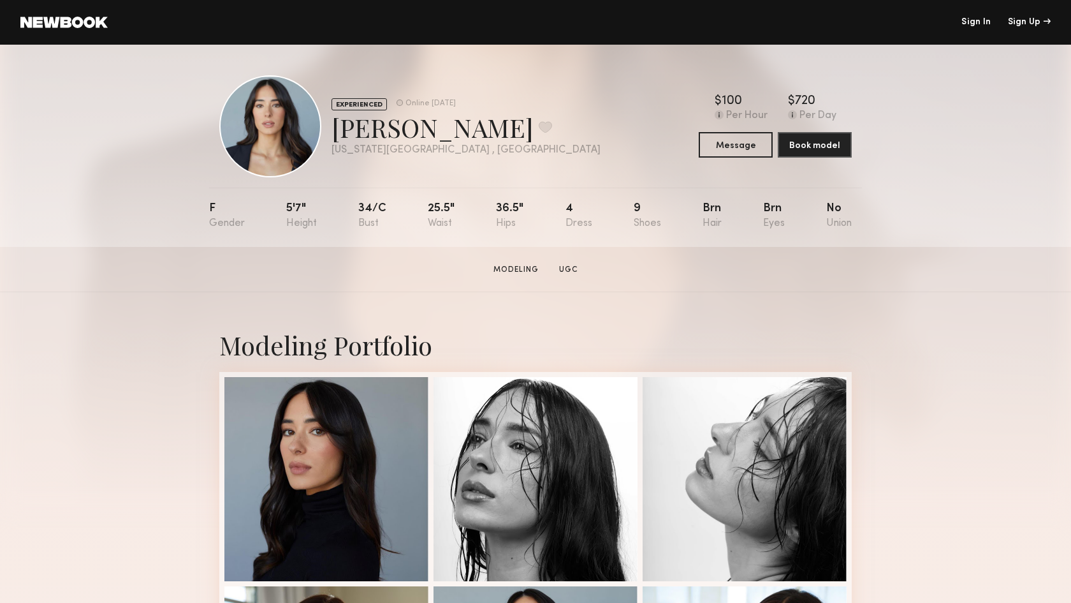
scroll to position [0, 0]
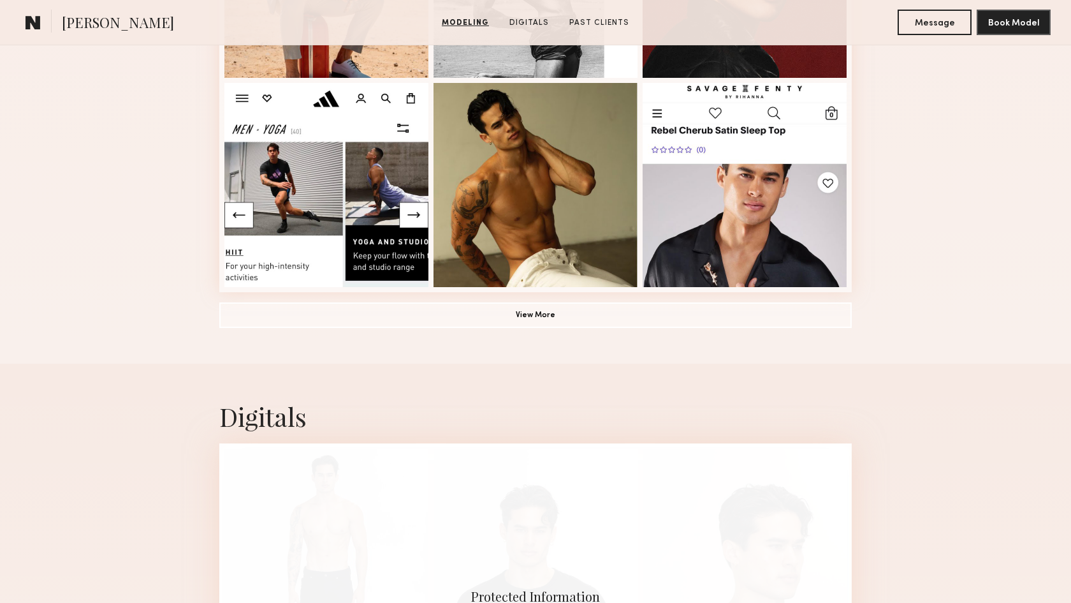
scroll to position [918, 0]
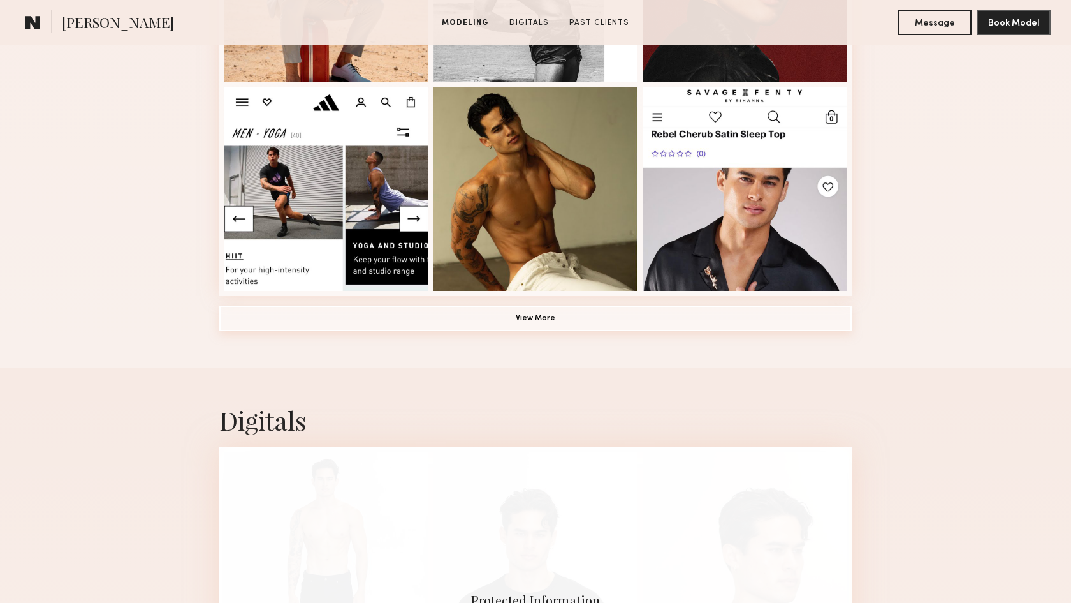
click at [515, 319] on button "View More" at bounding box center [535, 318] width 633 height 26
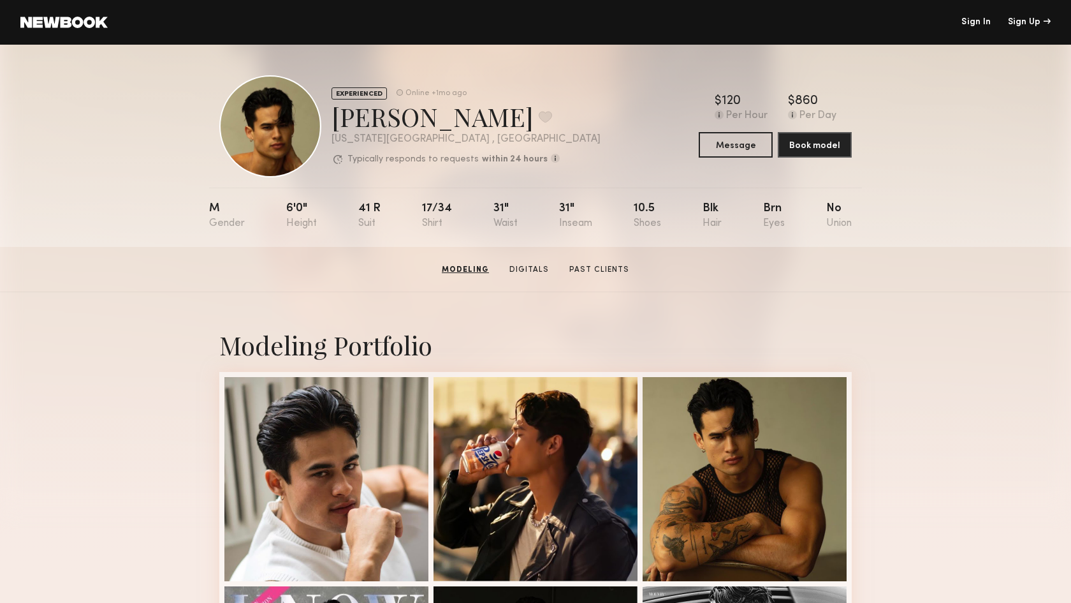
scroll to position [0, 0]
